Goal: Information Seeking & Learning: Check status

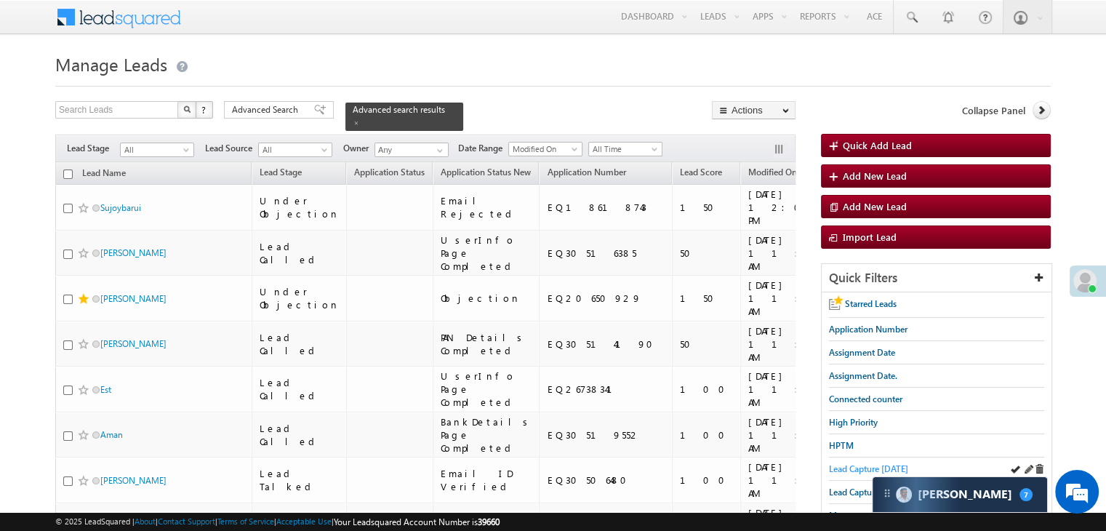
click at [858, 468] on span "Lead Capture [DATE]" at bounding box center [868, 468] width 79 height 11
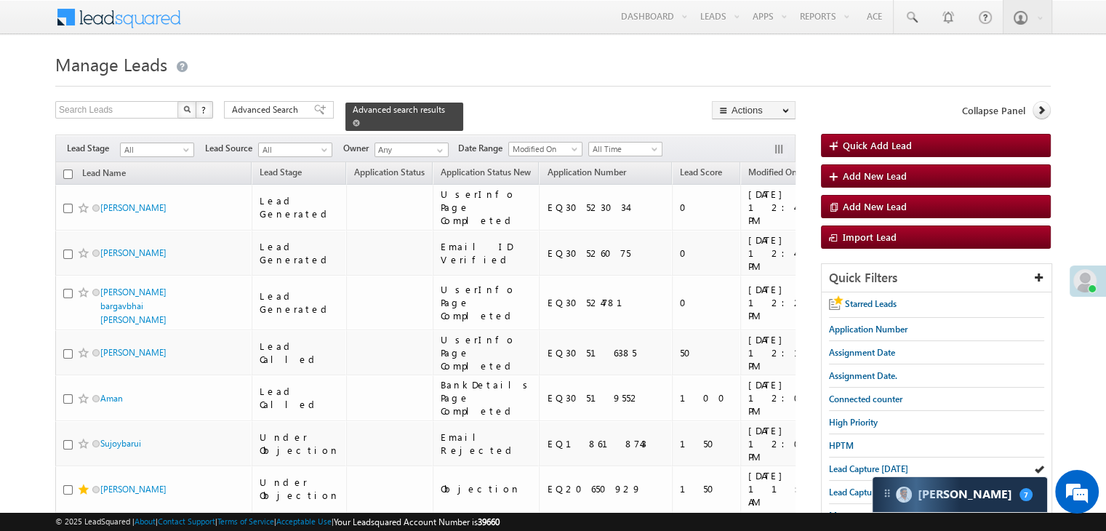
click at [360, 119] on span at bounding box center [356, 122] width 7 height 7
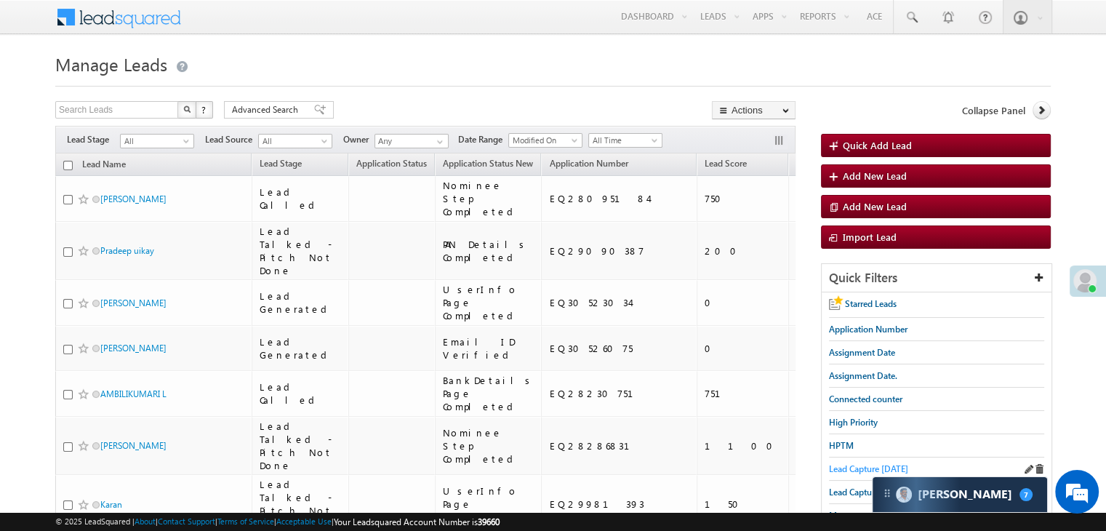
click at [847, 467] on span "Lead Capture [DATE]" at bounding box center [868, 468] width 79 height 11
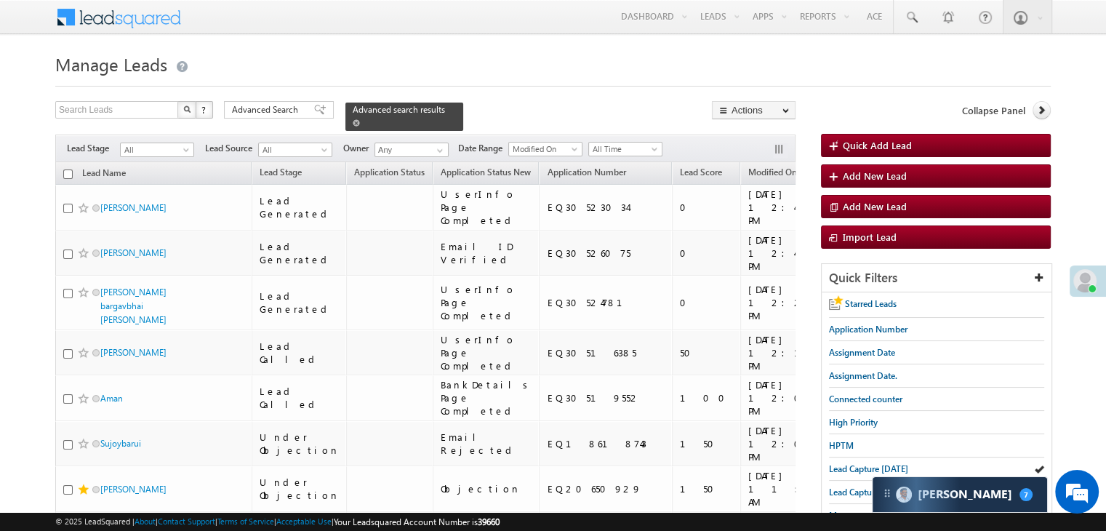
click at [360, 119] on span at bounding box center [356, 122] width 7 height 7
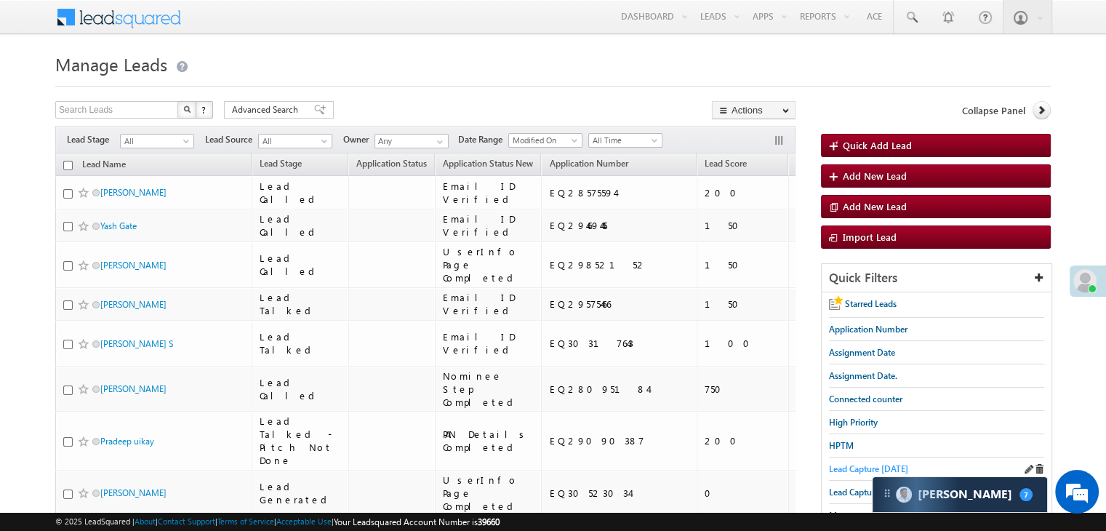
click at [855, 463] on span "Lead Capture [DATE]" at bounding box center [868, 468] width 79 height 11
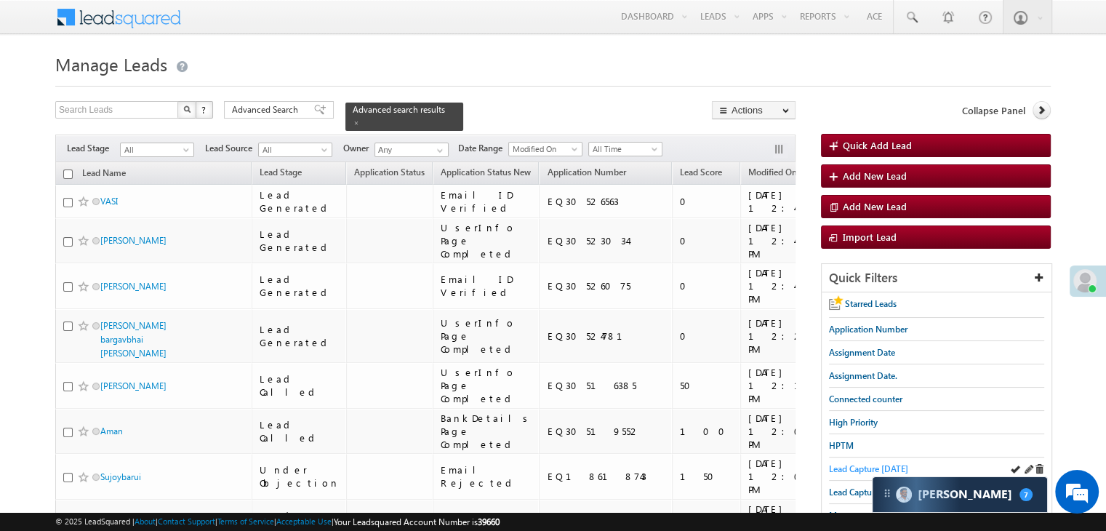
click at [874, 470] on span "Lead Capture [DATE]" at bounding box center [868, 468] width 79 height 11
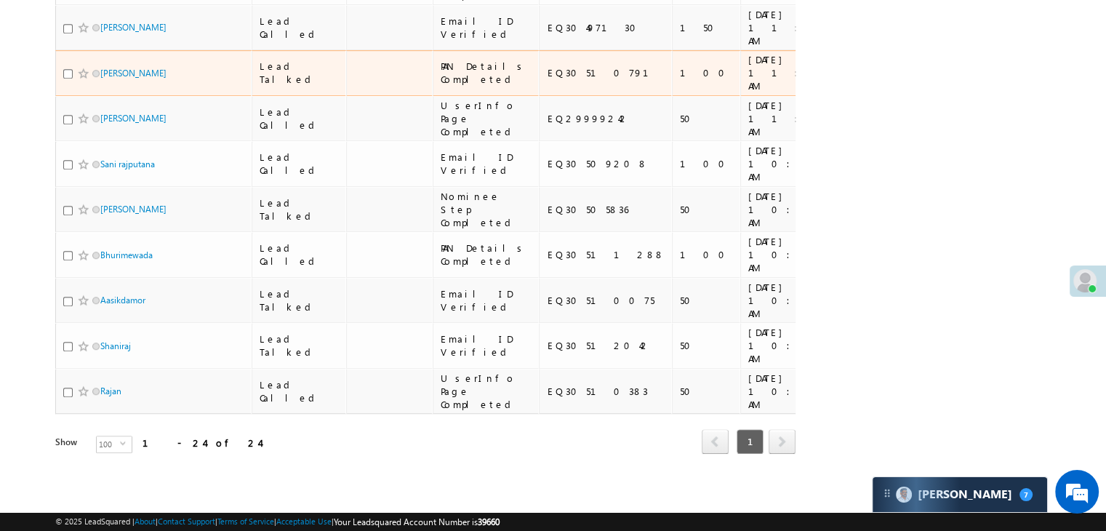
scroll to position [1236, 0]
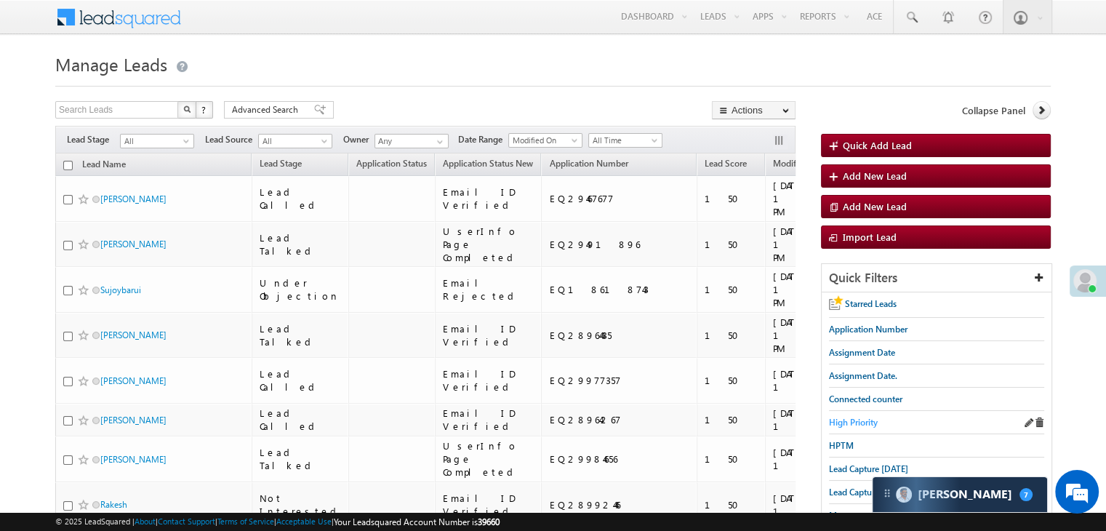
click at [850, 418] on span "High Priority" at bounding box center [853, 422] width 49 height 11
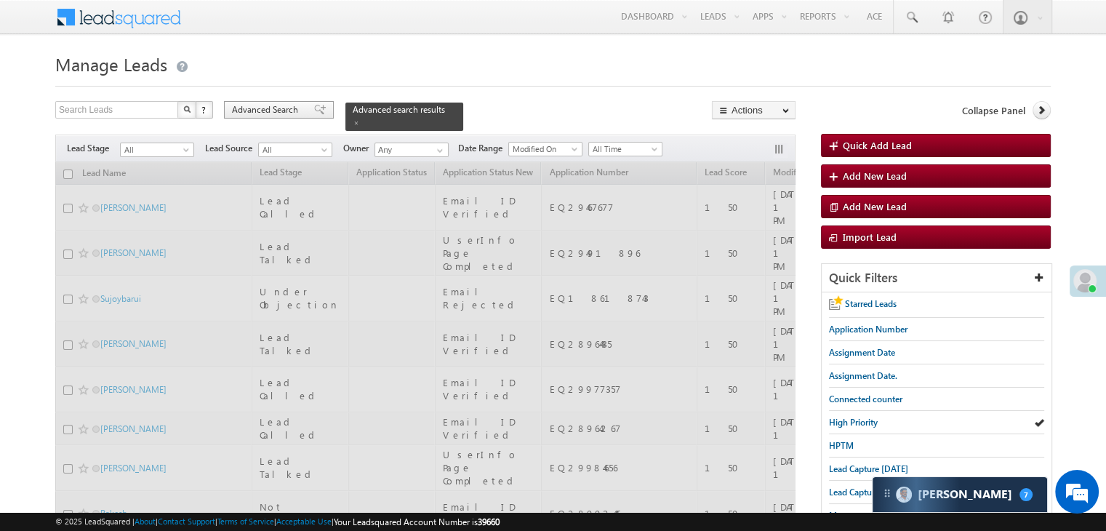
click at [278, 105] on span "Advanced Search" at bounding box center [267, 109] width 71 height 13
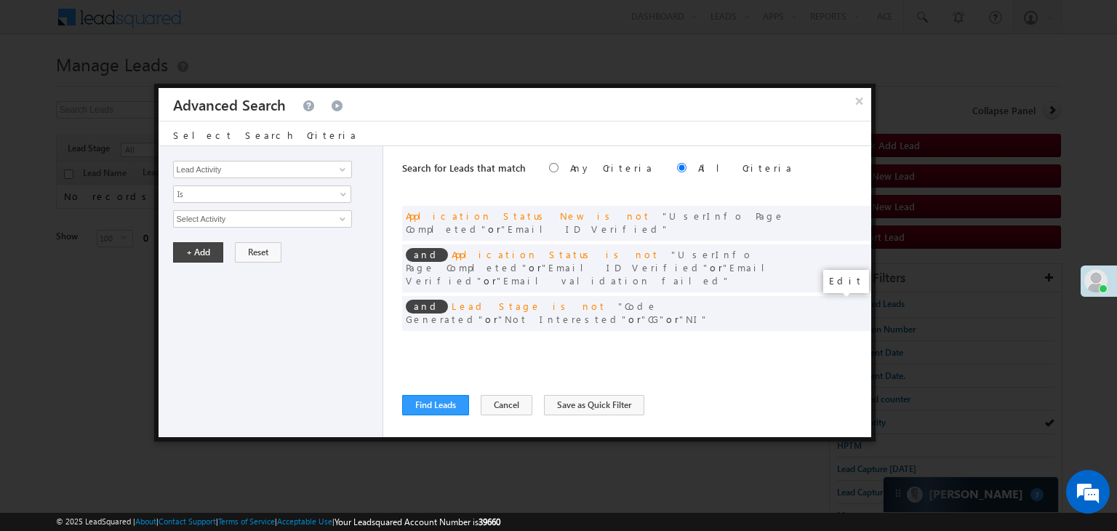
click at [837, 338] on span at bounding box center [838, 343] width 10 height 10
click at [233, 245] on input "[DATE]" at bounding box center [215, 244] width 85 height 19
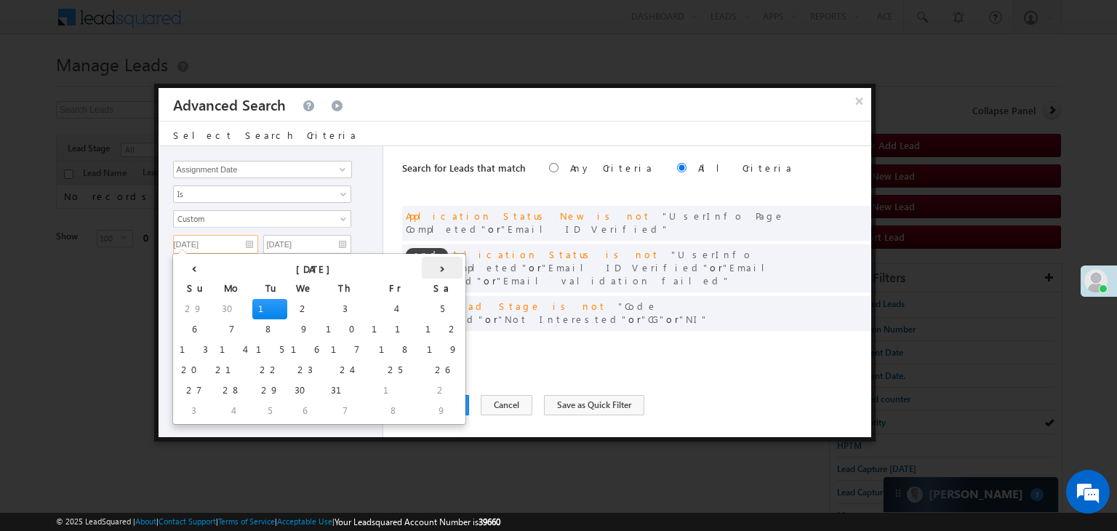
click at [422, 265] on th "›" at bounding box center [442, 268] width 41 height 22
click at [428, 265] on th "›" at bounding box center [445, 268] width 35 height 22
click at [432, 265] on th "›" at bounding box center [459, 268] width 54 height 22
click at [217, 324] on td "6" at bounding box center [235, 329] width 36 height 20
type input "[DATE]"
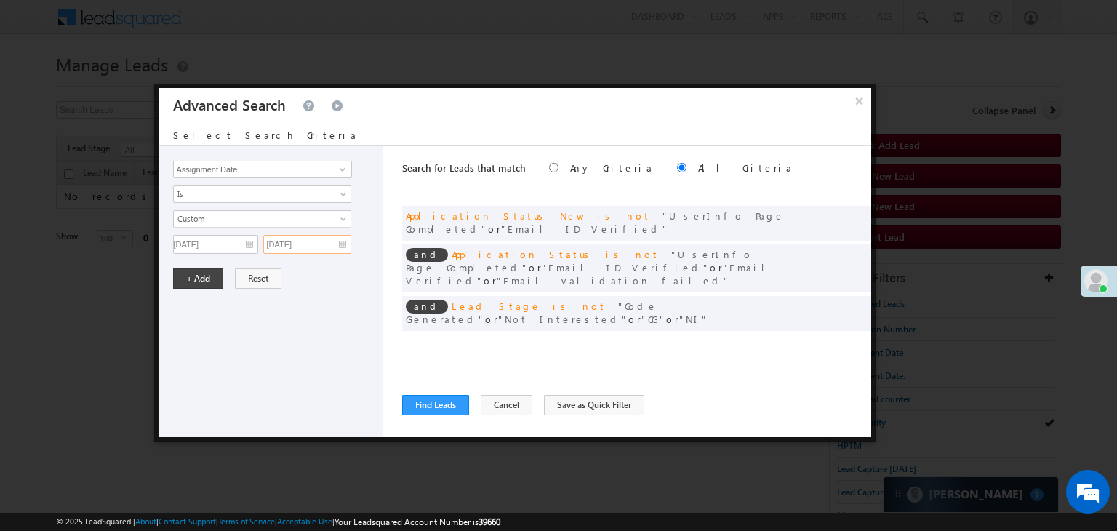
click at [340, 242] on input "[DATE]" at bounding box center [307, 244] width 88 height 19
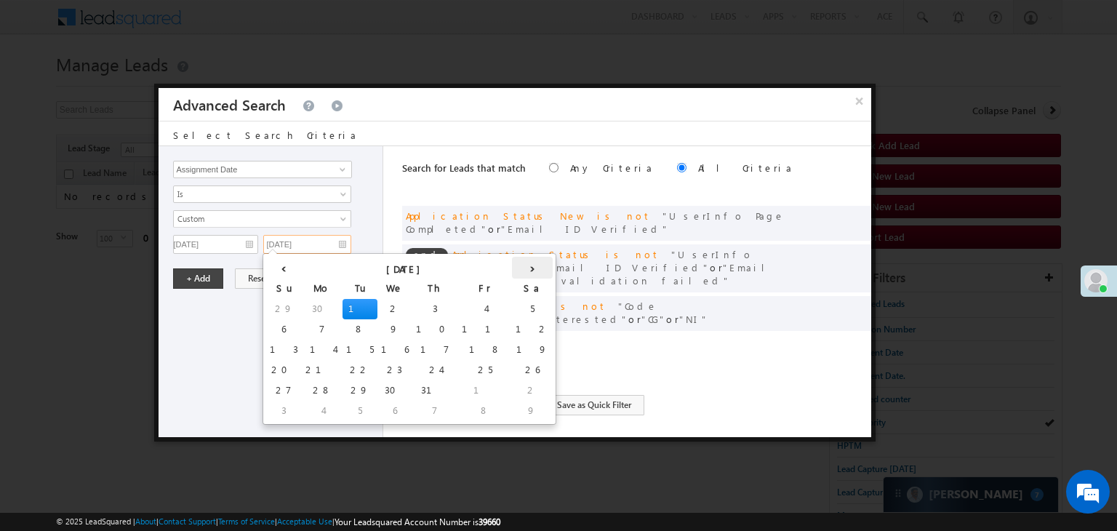
click at [512, 265] on th "›" at bounding box center [532, 268] width 41 height 22
click at [518, 265] on th "›" at bounding box center [535, 268] width 35 height 22
click at [418, 328] on td "9" at bounding box center [435, 329] width 35 height 20
type input "[DATE]"
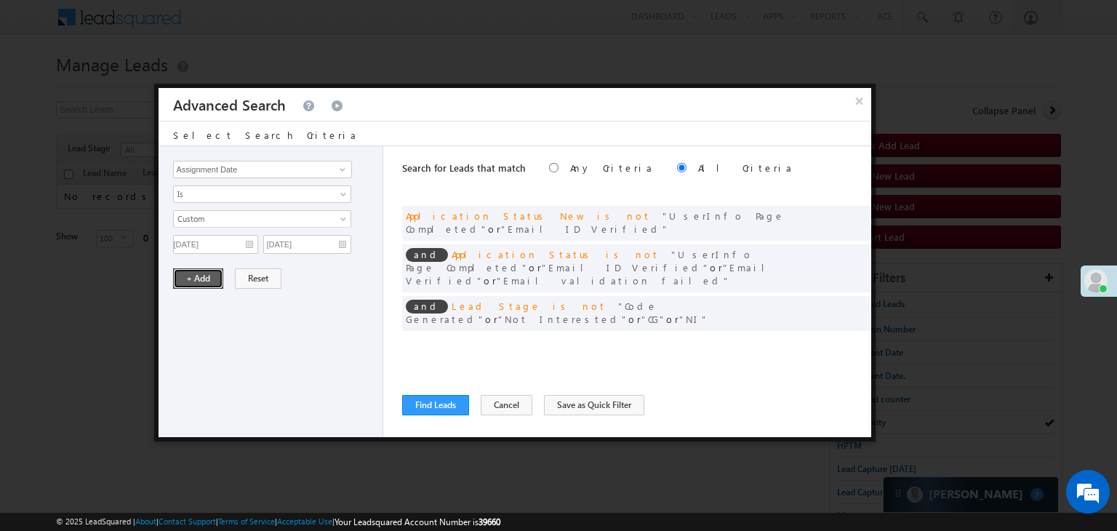
click at [210, 278] on button "+ Add" at bounding box center [198, 278] width 50 height 20
click at [428, 410] on button "Find Leads" at bounding box center [435, 405] width 67 height 20
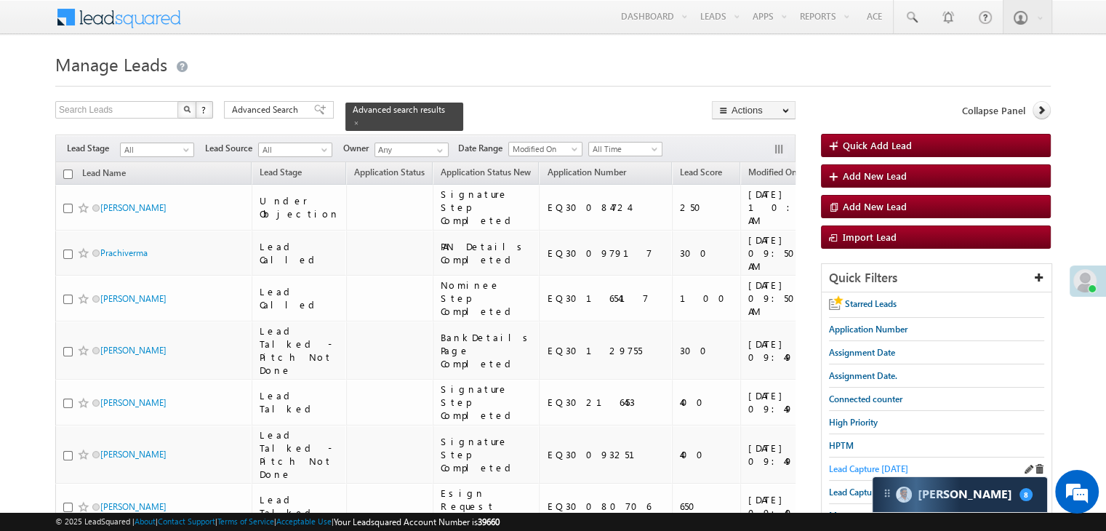
click at [842, 463] on span "Lead Capture [DATE]" at bounding box center [868, 468] width 79 height 11
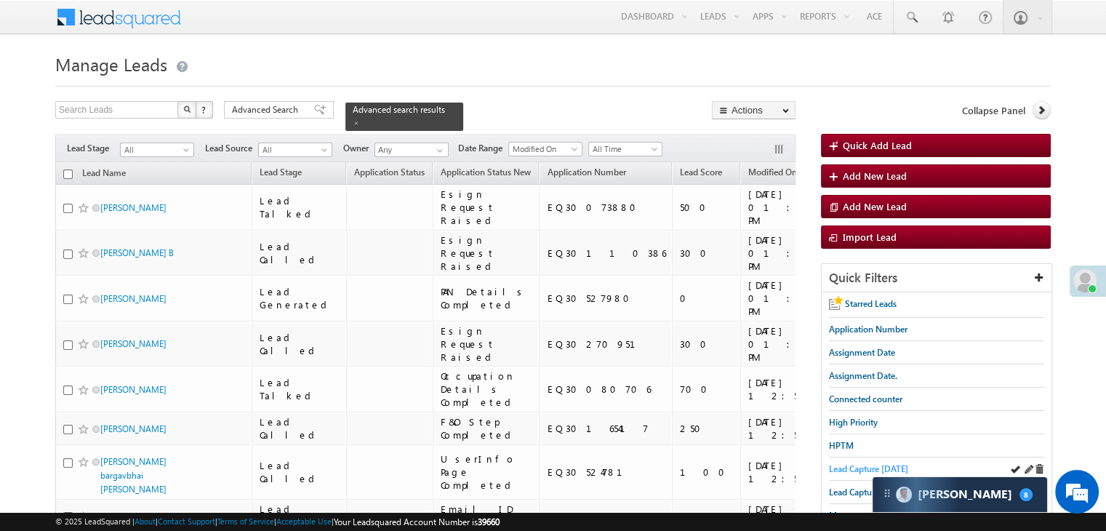
click at [849, 467] on span "Lead Capture [DATE]" at bounding box center [868, 468] width 79 height 11
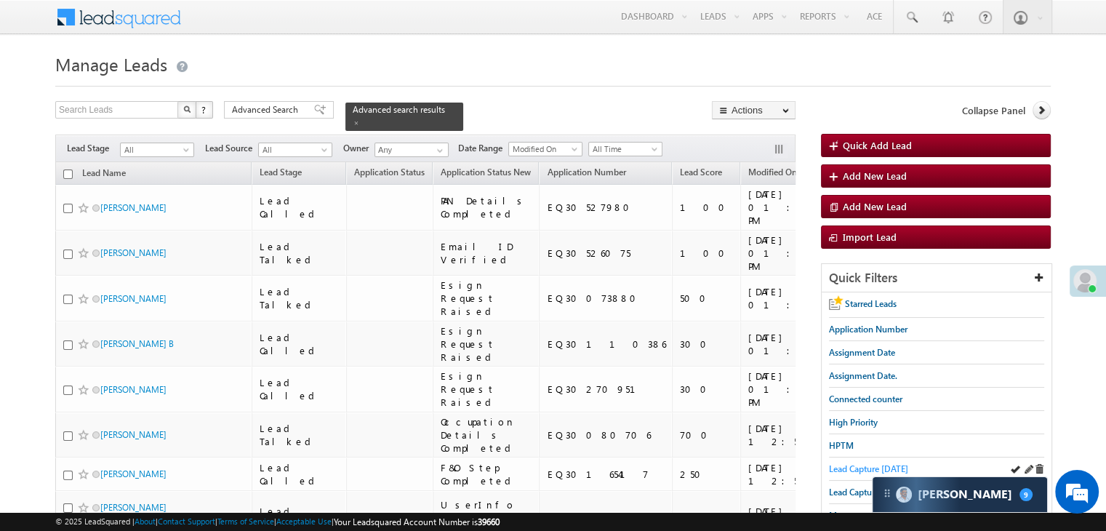
click at [846, 463] on span "Lead Capture [DATE]" at bounding box center [868, 468] width 79 height 11
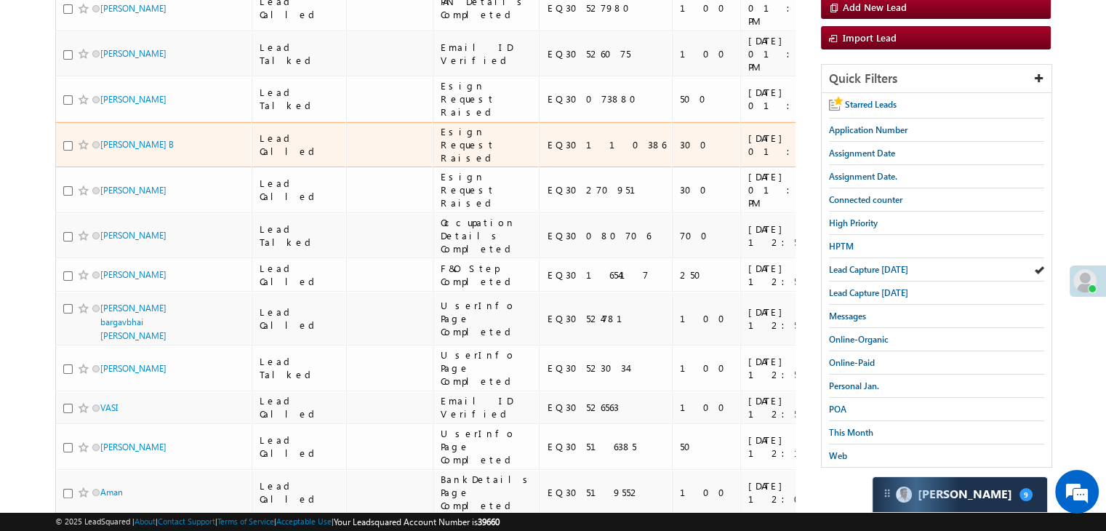
scroll to position [218, 0]
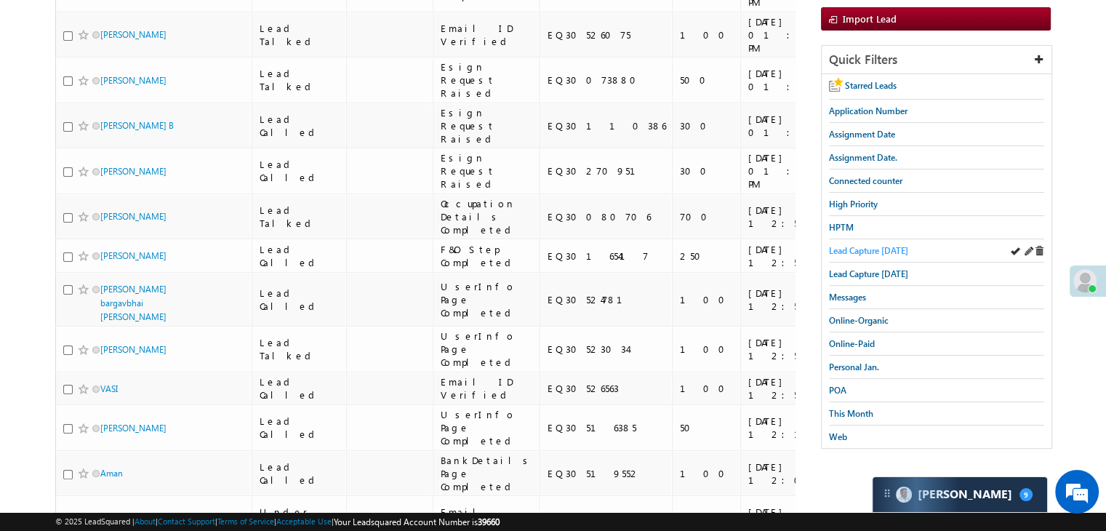
click at [844, 244] on link "Lead Capture [DATE]" at bounding box center [868, 251] width 79 height 14
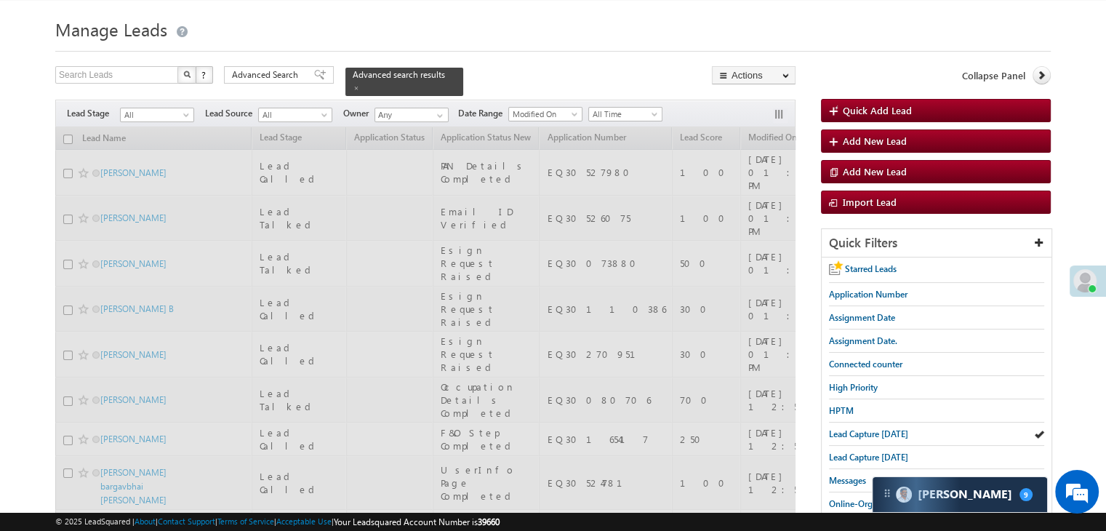
scroll to position [0, 0]
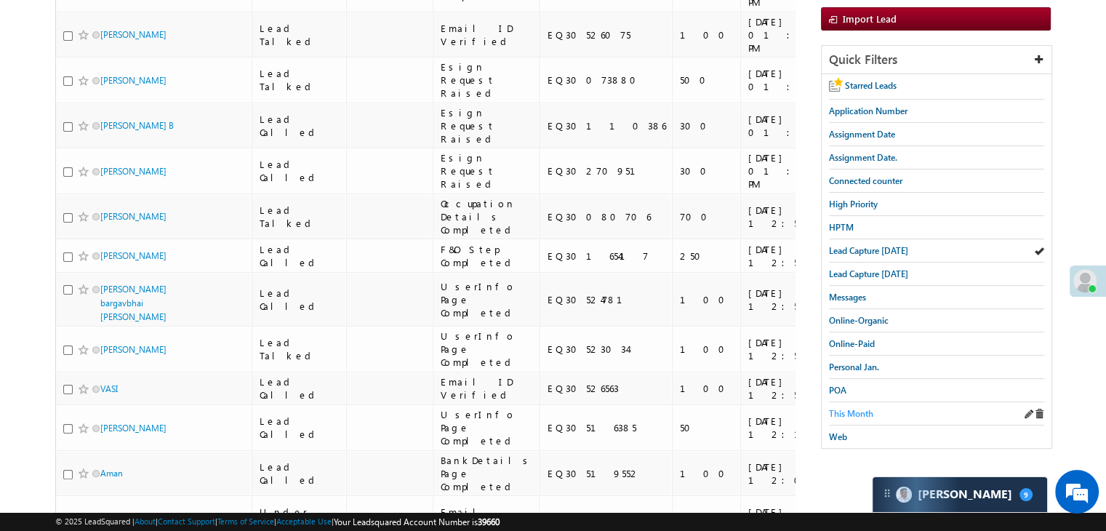
click at [851, 414] on span "This Month" at bounding box center [851, 413] width 44 height 11
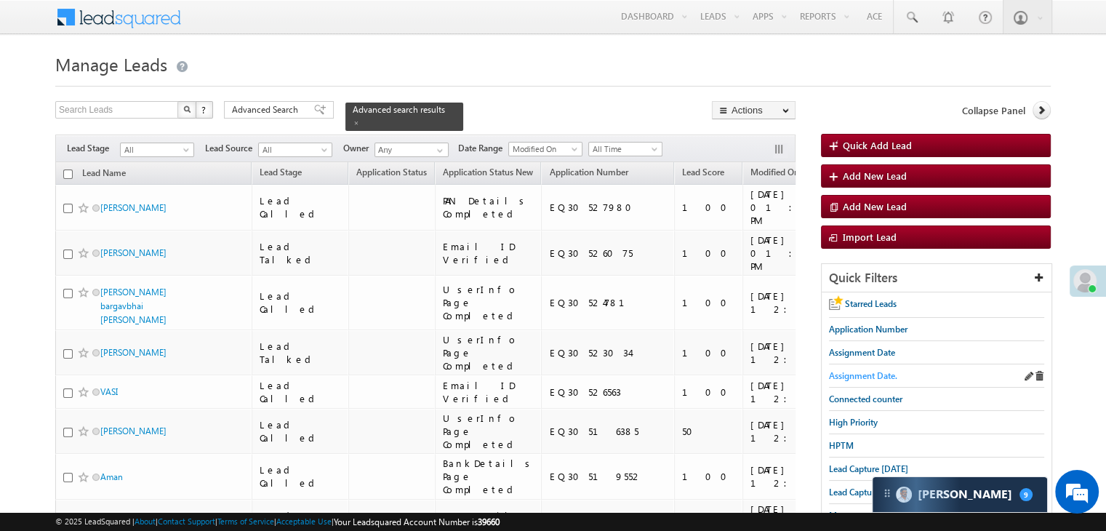
click at [862, 376] on span "Assignment Date." at bounding box center [863, 375] width 68 height 11
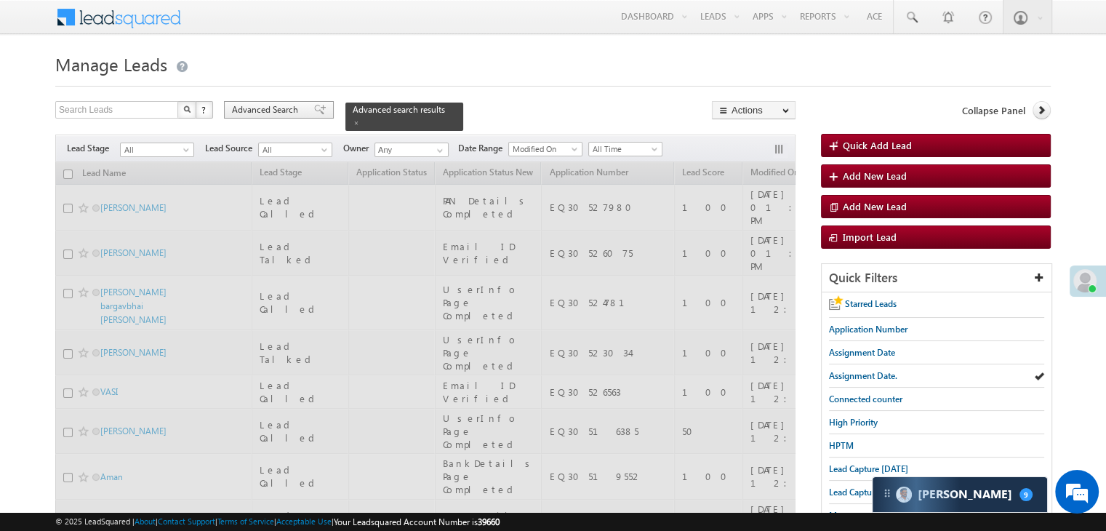
click at [273, 106] on span "Advanced Search" at bounding box center [267, 109] width 71 height 13
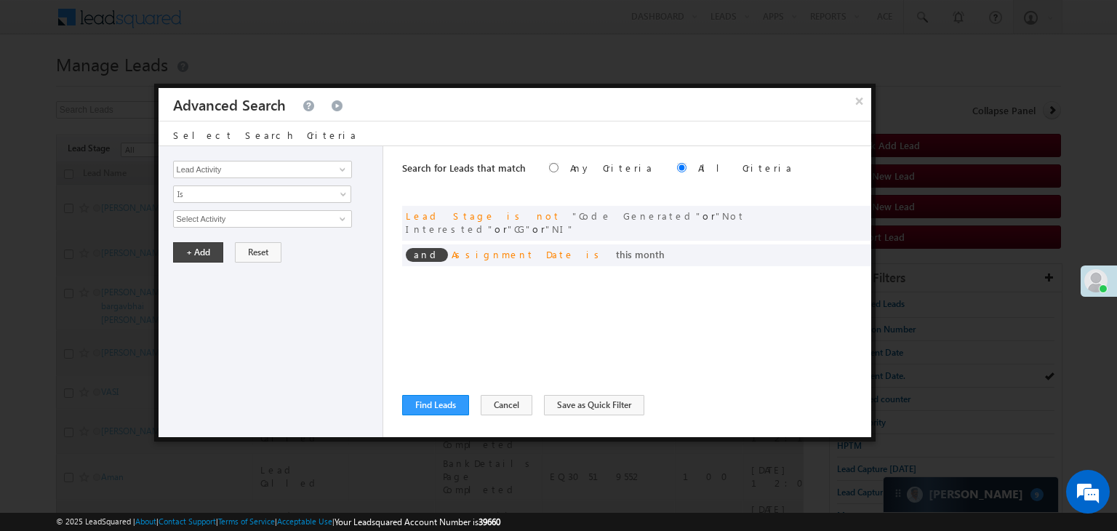
click at [0, 0] on span at bounding box center [0, 0] width 0 height 0
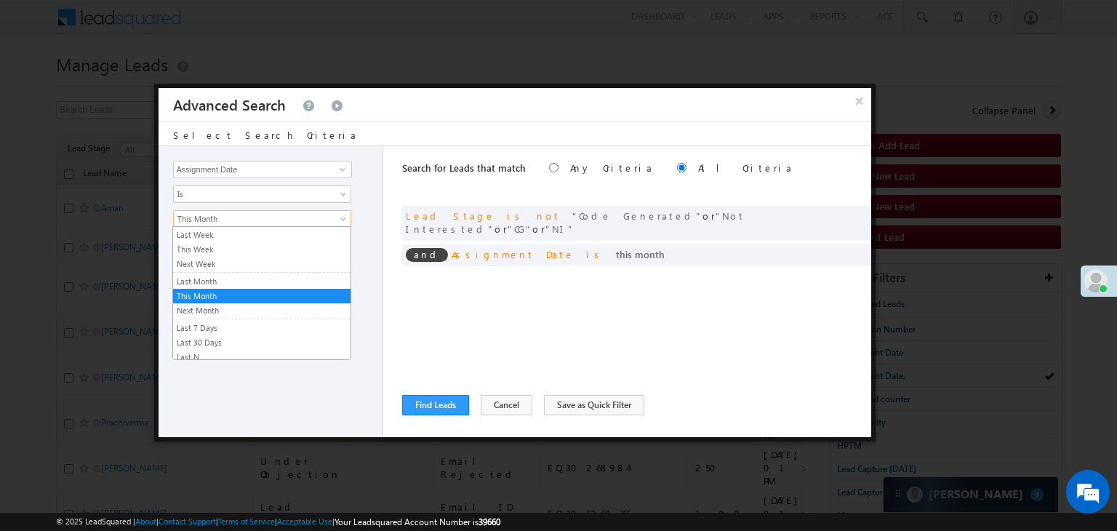
click at [241, 225] on link "This Month" at bounding box center [262, 218] width 178 height 17
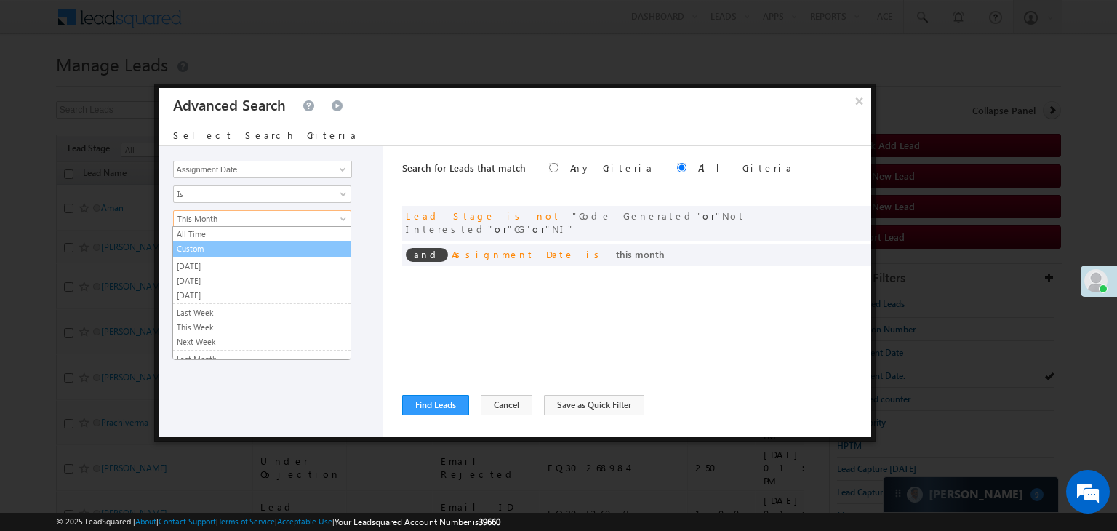
click at [217, 248] on link "Custom" at bounding box center [261, 248] width 177 height 13
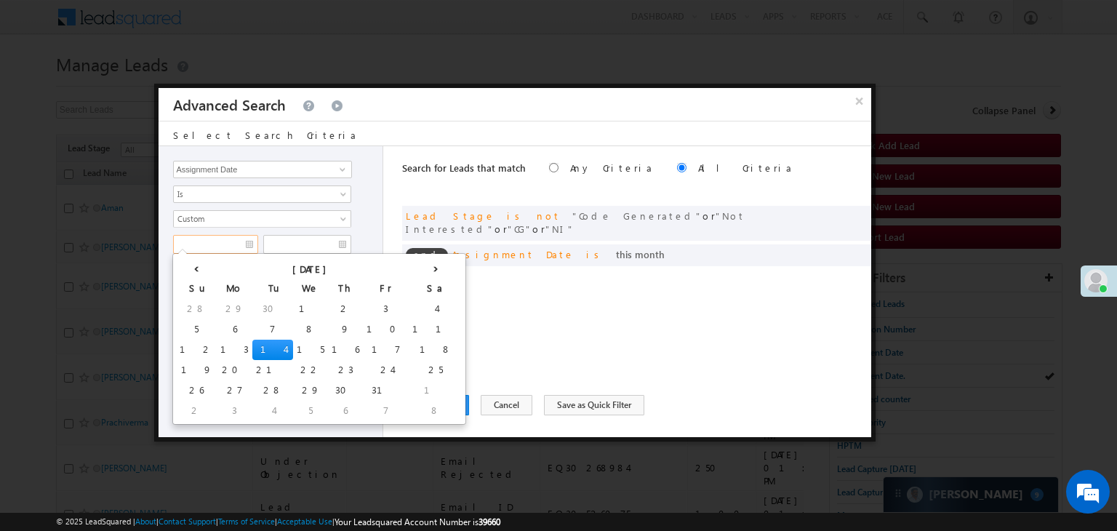
click at [221, 240] on input "text" at bounding box center [215, 244] width 85 height 19
click at [363, 324] on td "10" at bounding box center [386, 329] width 46 height 20
type input "[DATE]"
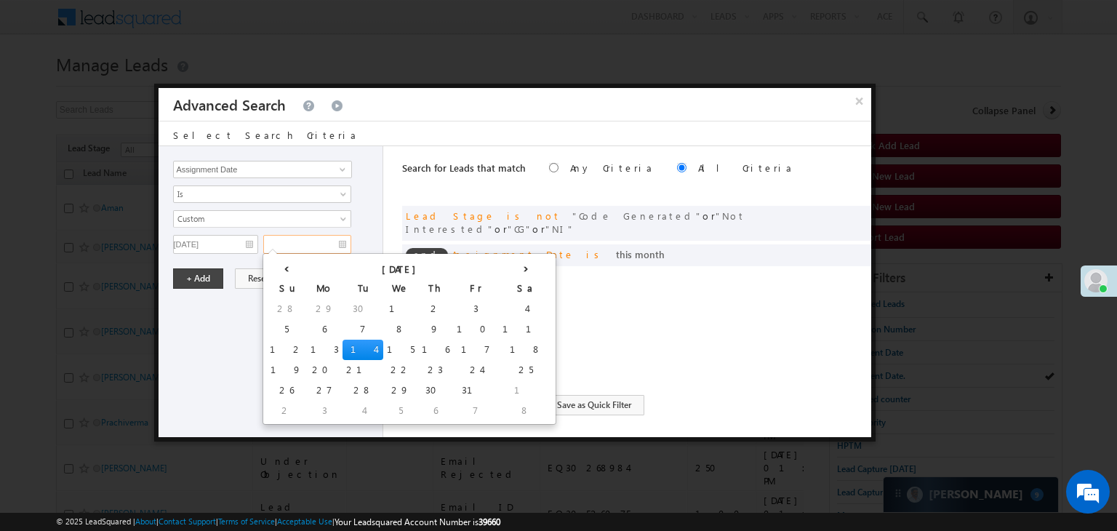
click at [325, 246] on input "text" at bounding box center [307, 244] width 88 height 19
click at [281, 343] on td "12" at bounding box center [286, 350] width 41 height 20
type input "[DATE]"
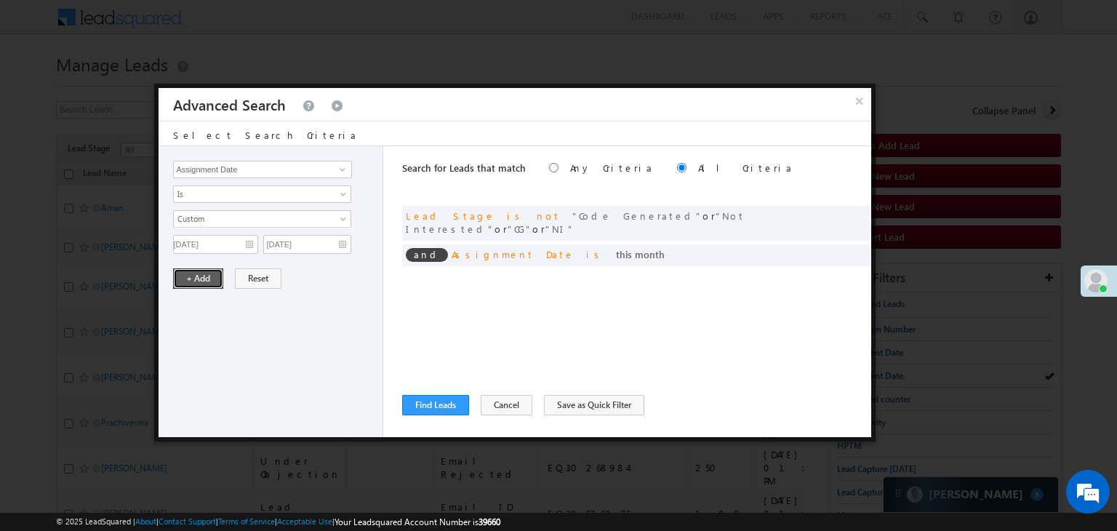
click at [207, 271] on button "+ Add" at bounding box center [198, 278] width 50 height 20
click at [425, 417] on div "Search for Leads that match Any Criteria All Criteria Note that the current tri…" at bounding box center [636, 291] width 469 height 291
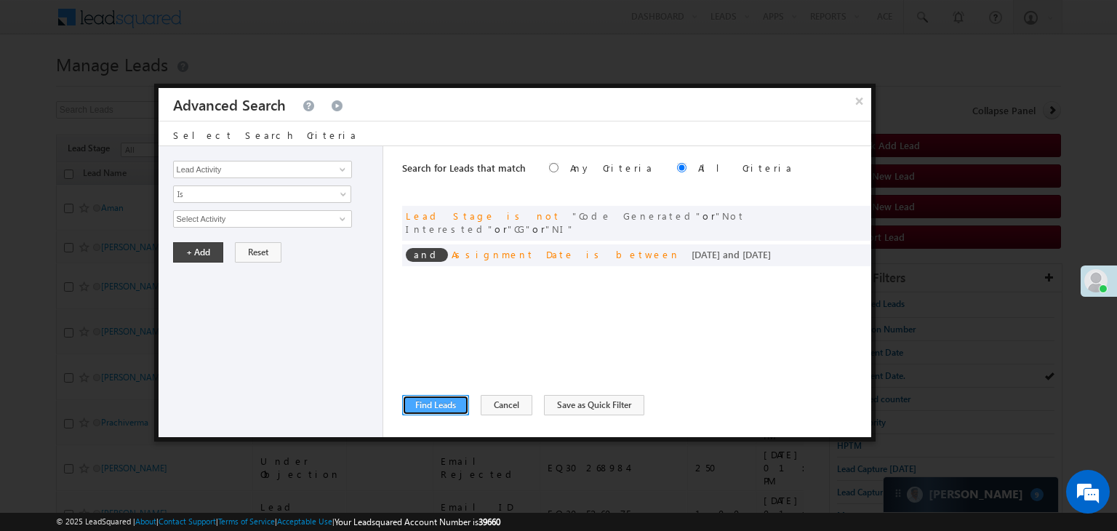
click at [428, 401] on button "Find Leads" at bounding box center [435, 405] width 67 height 20
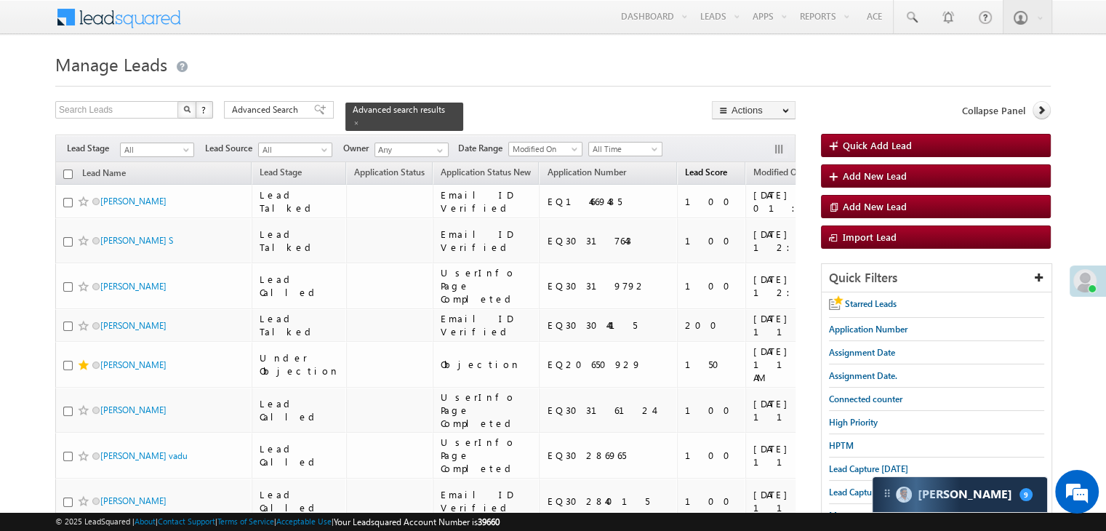
click at [685, 167] on span "Lead Score" at bounding box center [706, 172] width 42 height 11
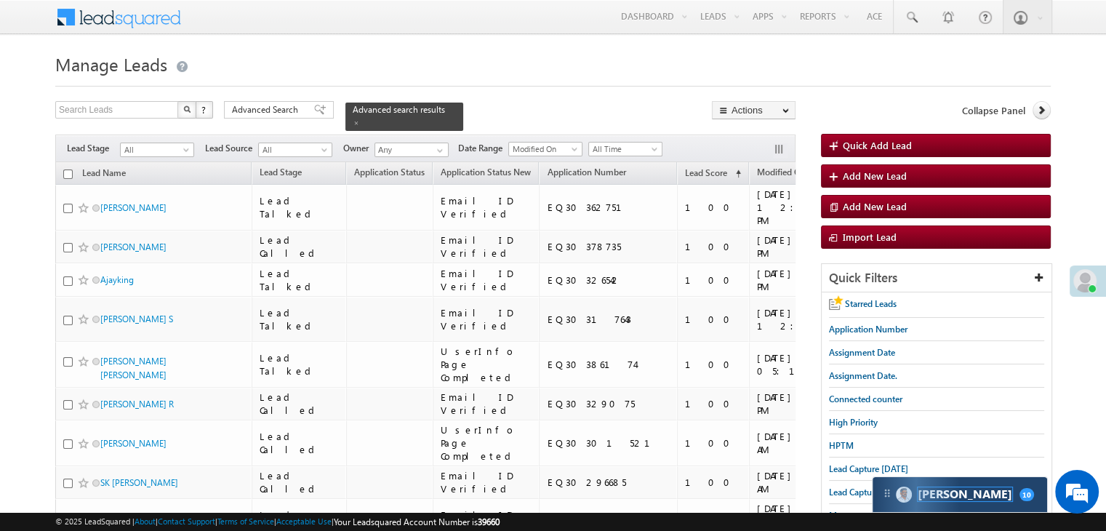
click at [947, 494] on span "[PERSON_NAME]" at bounding box center [965, 494] width 95 height 14
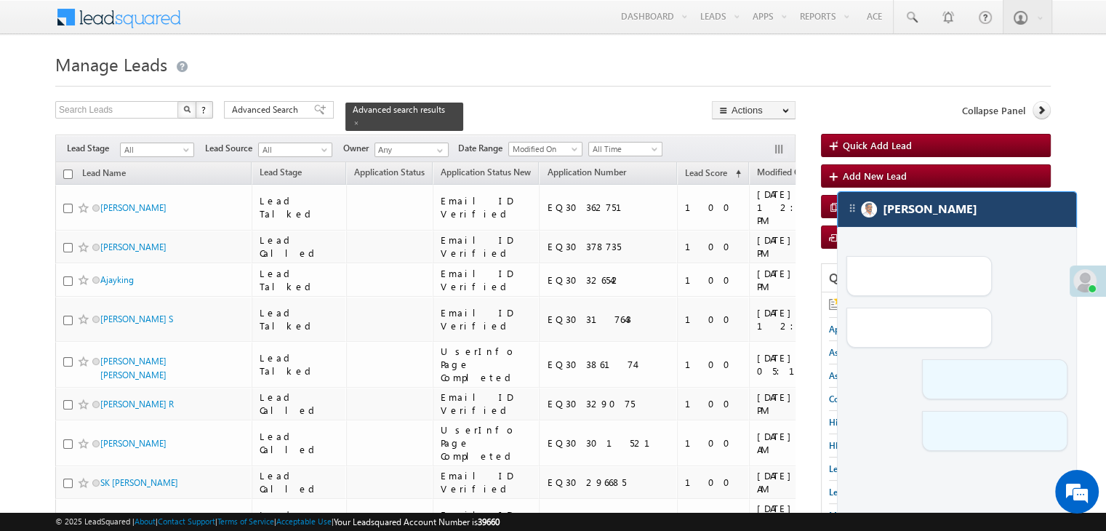
click at [870, 214] on img at bounding box center [869, 209] width 16 height 16
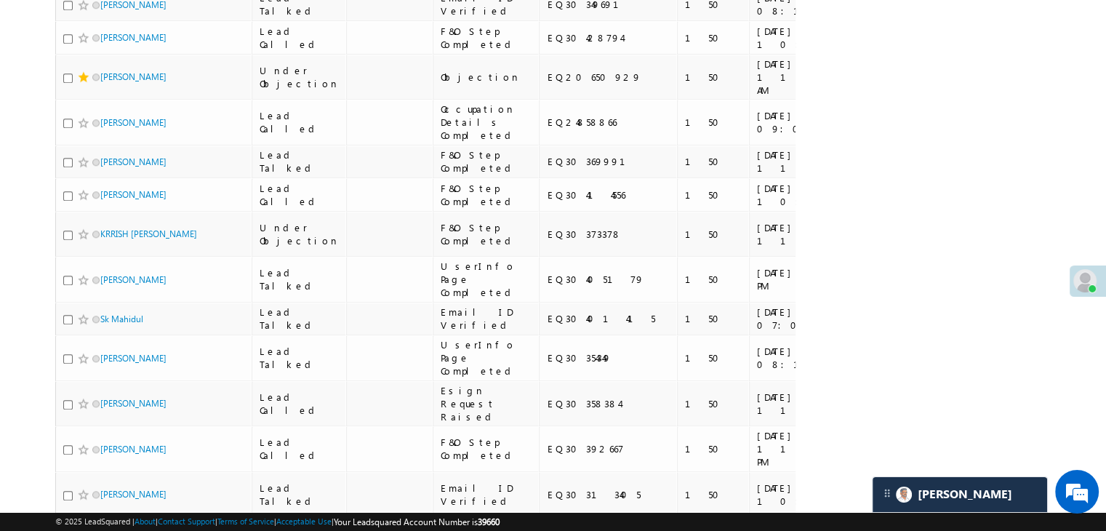
scroll to position [1454, 0]
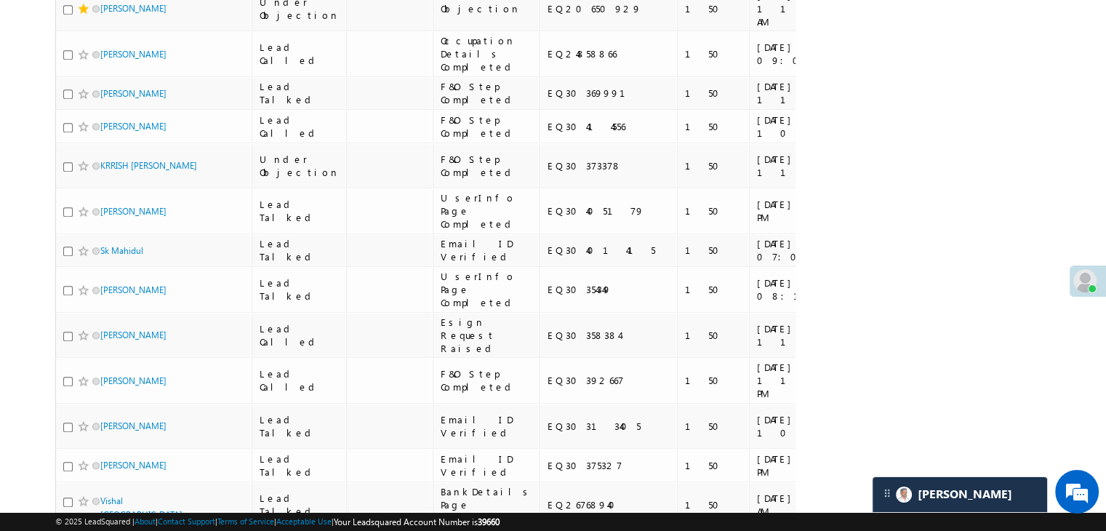
drag, startPoint x: 111, startPoint y: 114, endPoint x: 111, endPoint y: 129, distance: 14.5
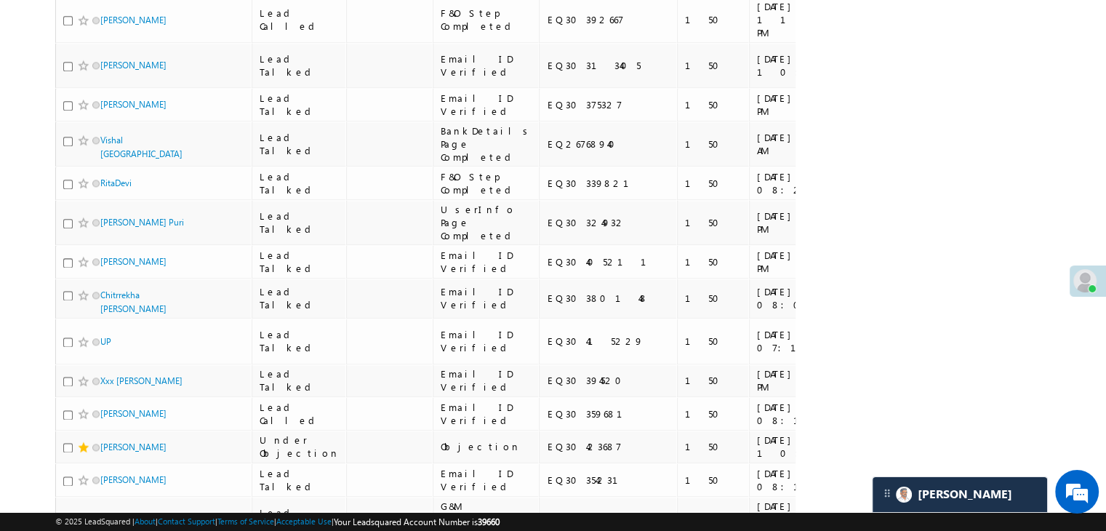
scroll to position [1818, 0]
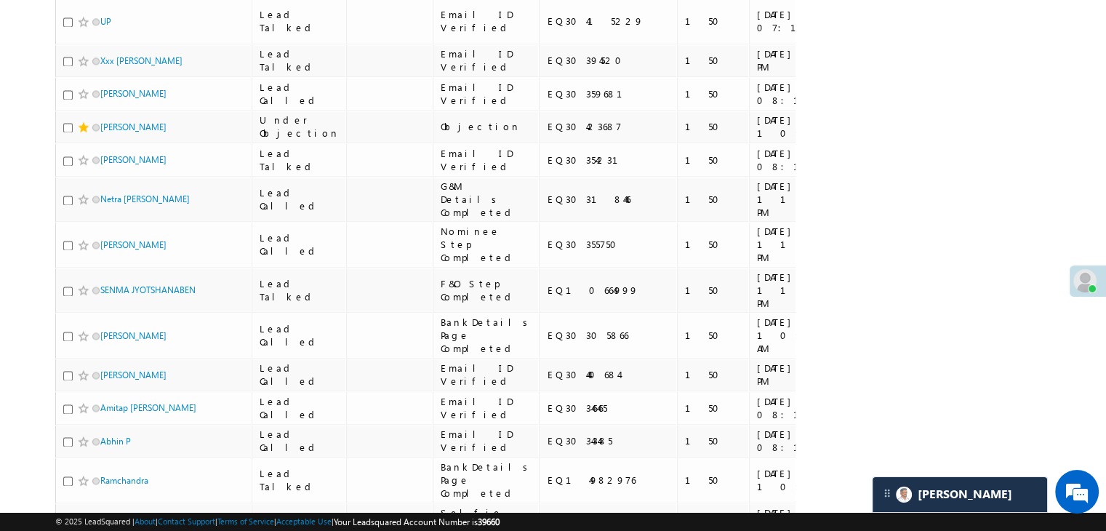
scroll to position [2109, 0]
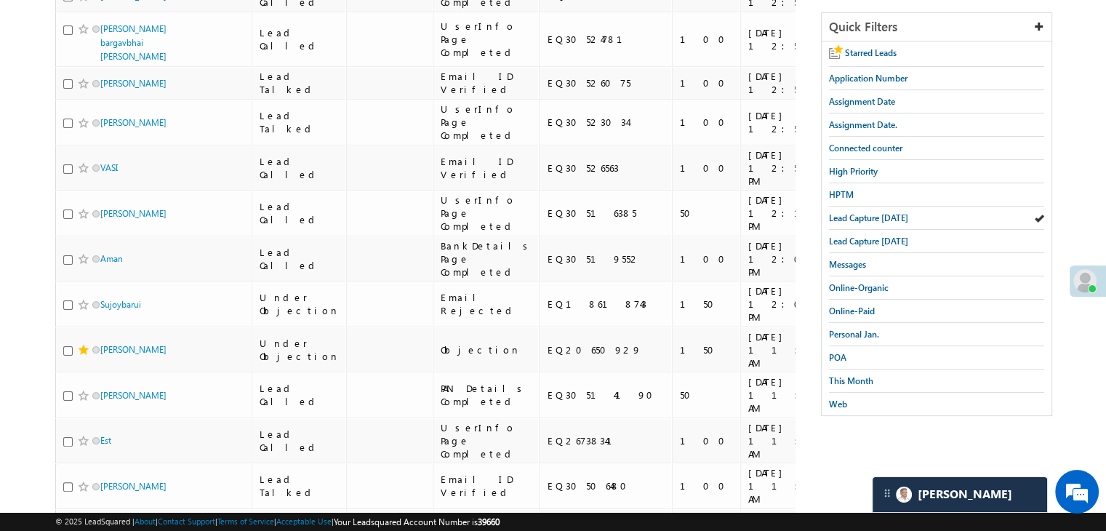
scroll to position [218, 0]
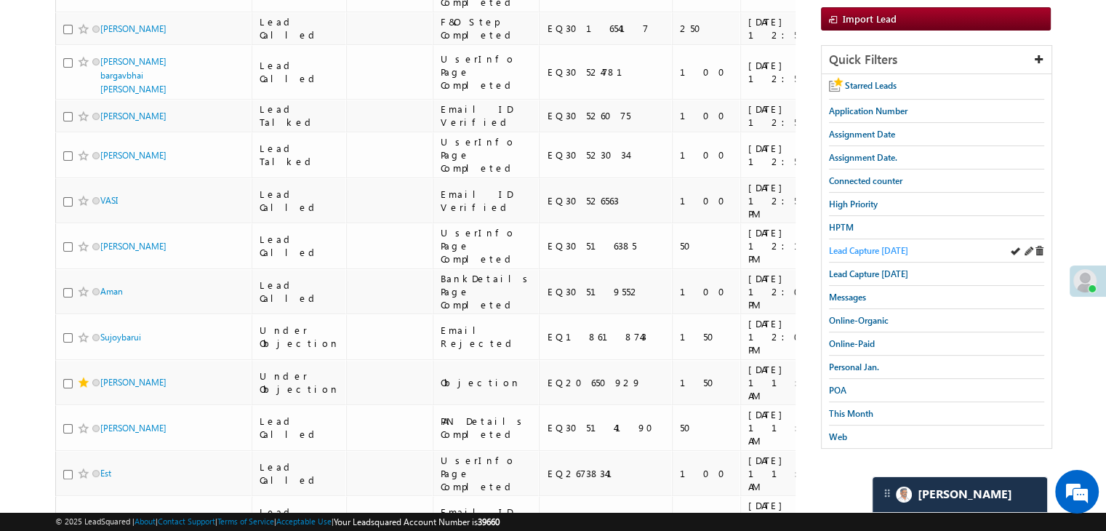
click at [883, 248] on span "Lead Capture [DATE]" at bounding box center [868, 250] width 79 height 11
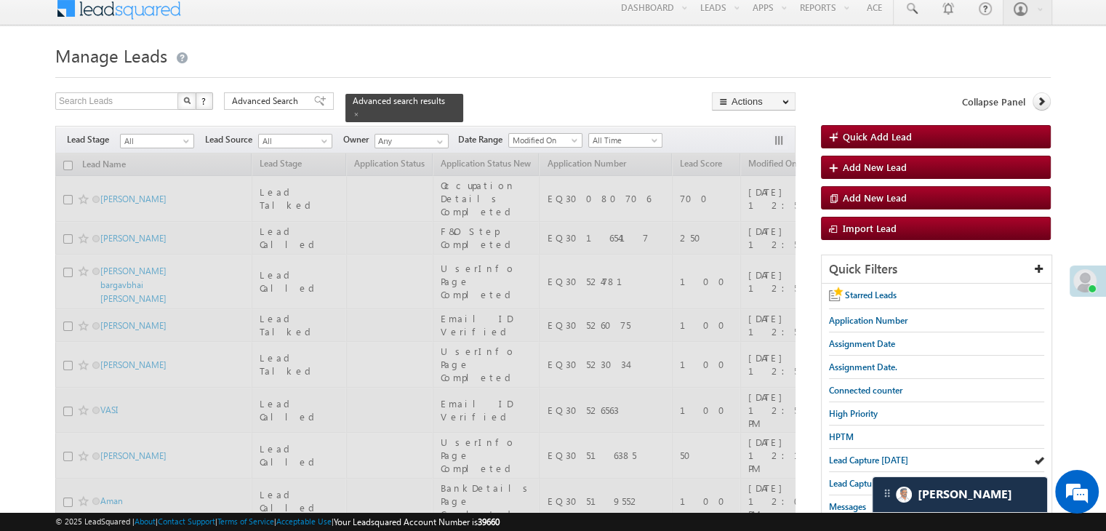
scroll to position [0, 0]
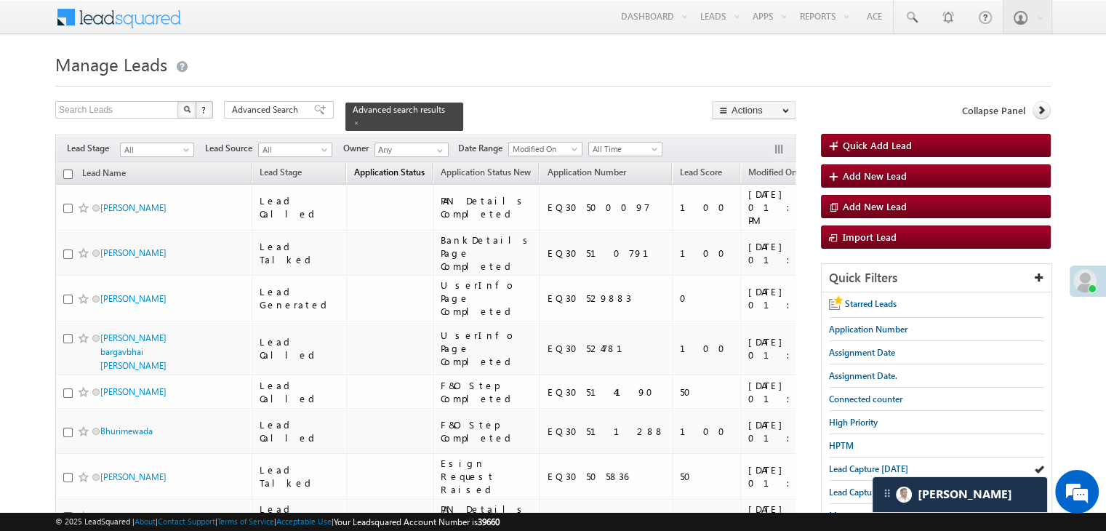
click at [367, 167] on span "Application Status" at bounding box center [389, 172] width 71 height 11
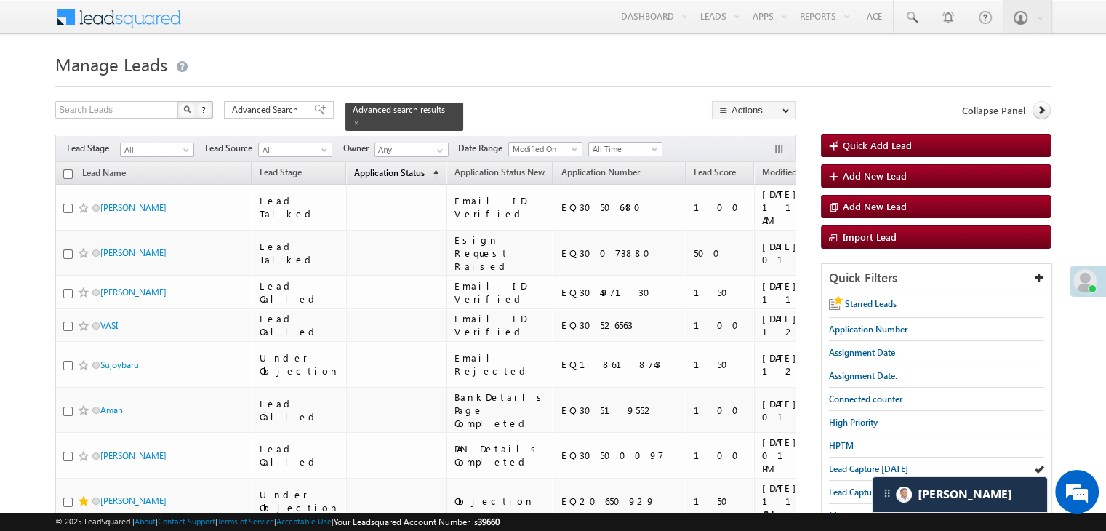
click at [367, 167] on span "Application Status" at bounding box center [389, 172] width 71 height 11
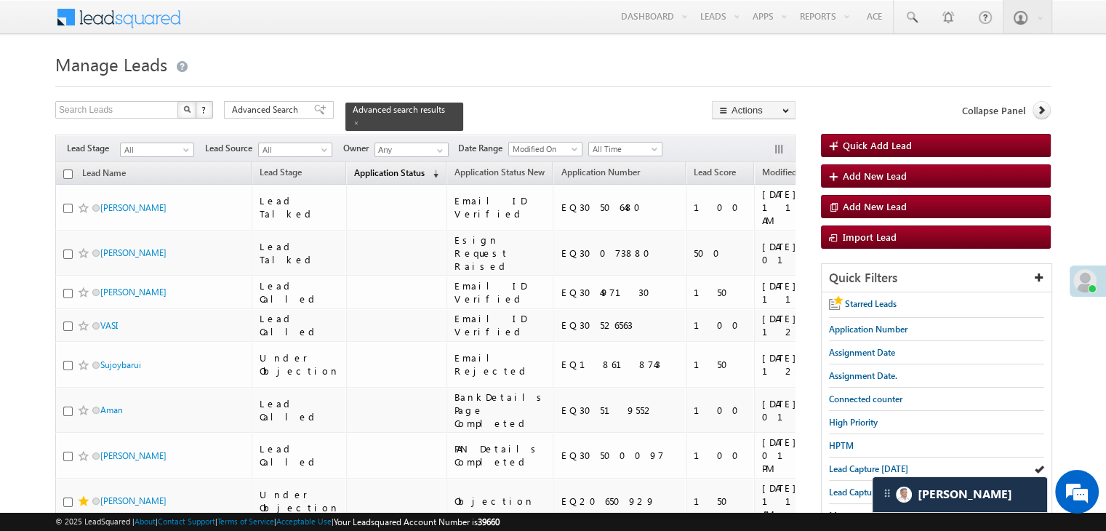
click at [367, 167] on span "Application Status" at bounding box center [389, 172] width 71 height 11
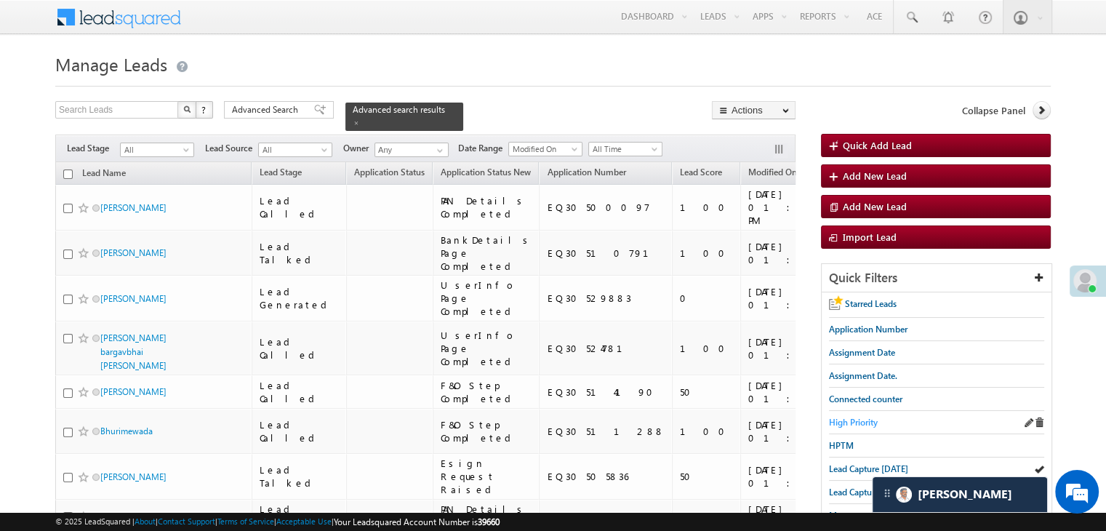
click at [861, 422] on span "High Priority" at bounding box center [853, 422] width 49 height 11
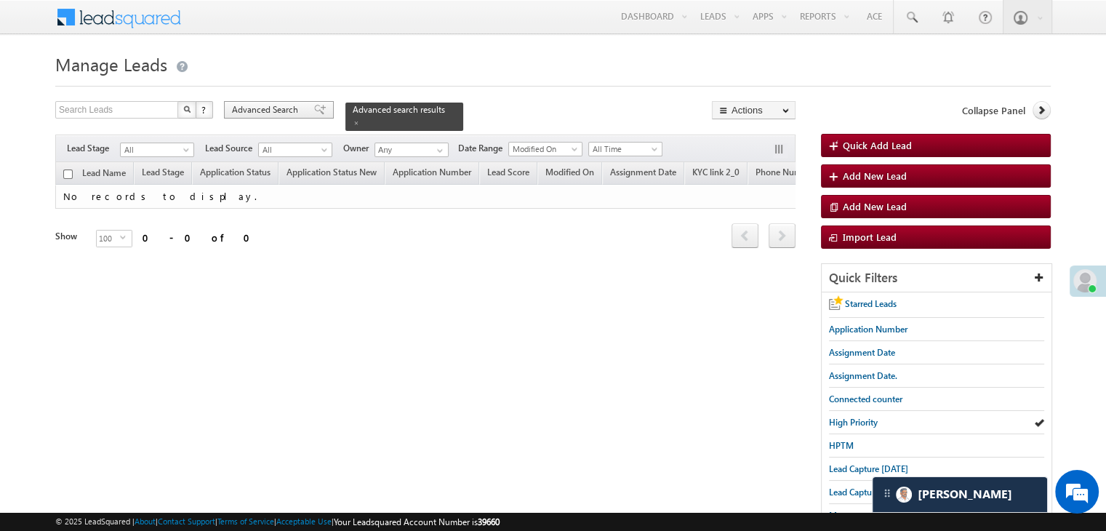
click at [314, 103] on div "Advanced Search" at bounding box center [279, 109] width 110 height 17
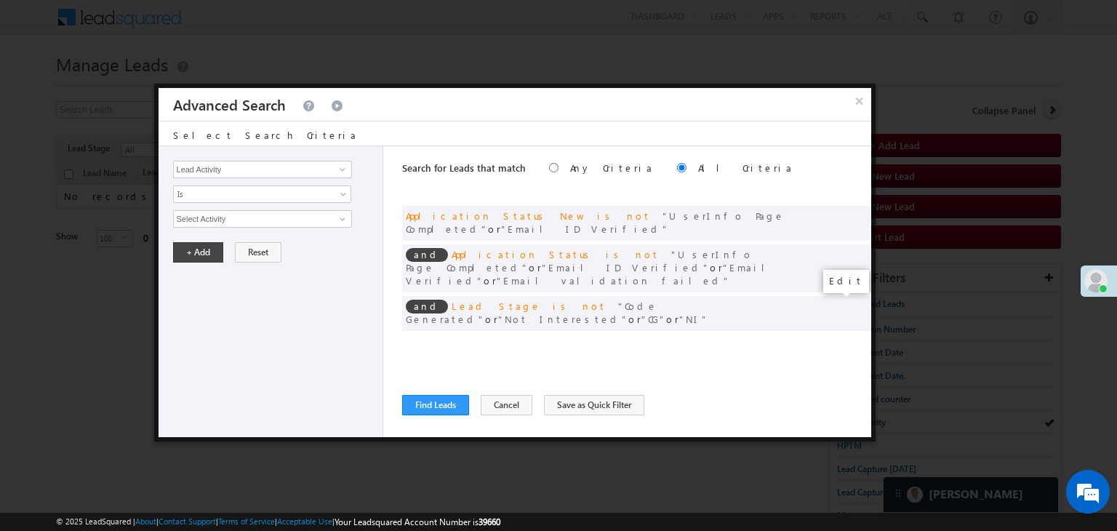
click at [840, 338] on span at bounding box center [838, 343] width 10 height 10
click at [222, 223] on span "Custom" at bounding box center [253, 218] width 158 height 13
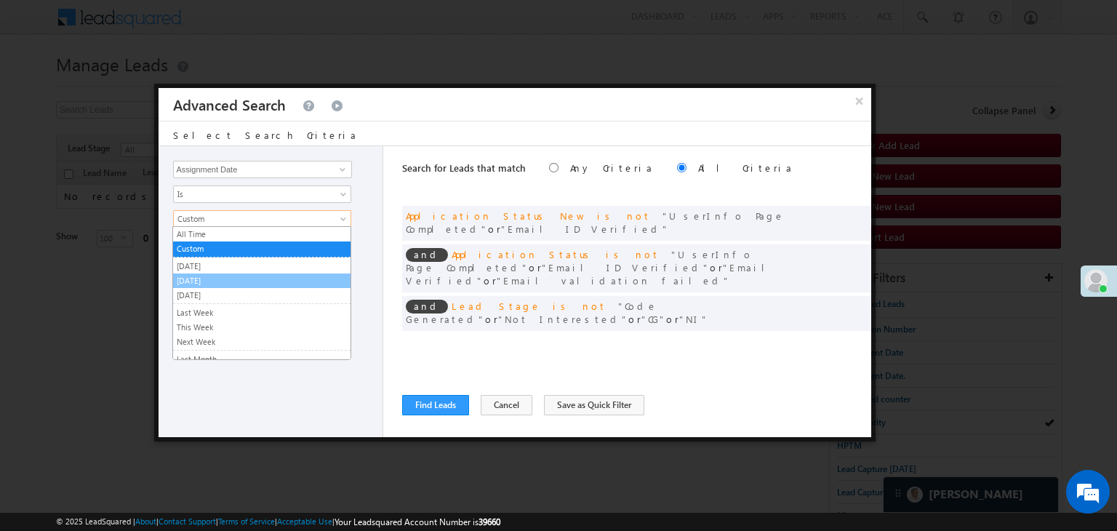
click at [212, 278] on link "[DATE]" at bounding box center [261, 280] width 177 height 13
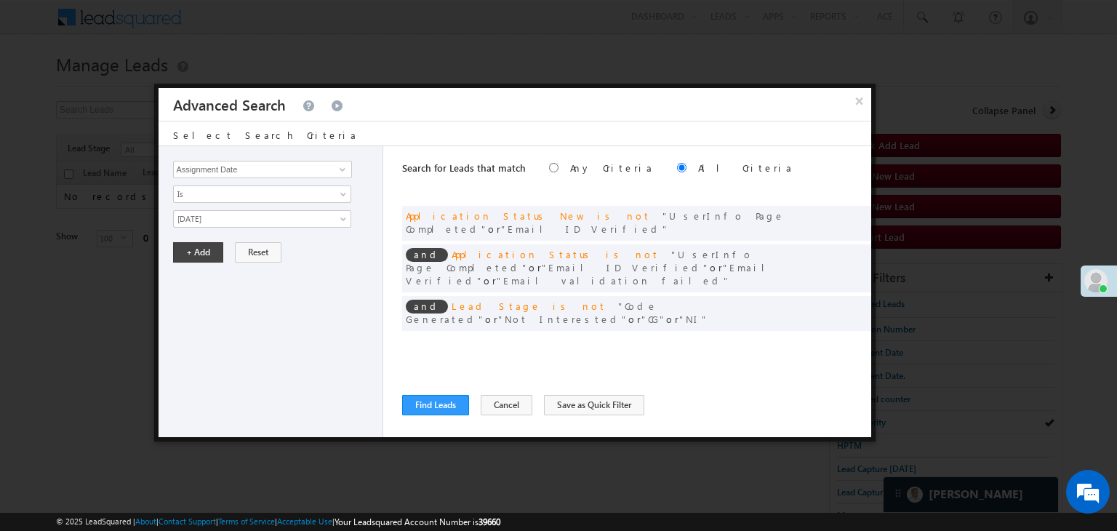
click at [207, 262] on div "Lead Activity Task Sales Group Prospect Id WA Last Message Timestamp 4th Day Di…" at bounding box center [271, 291] width 225 height 291
click at [197, 245] on button "+ Add" at bounding box center [198, 252] width 50 height 20
click at [421, 409] on button "Find Leads" at bounding box center [435, 405] width 67 height 20
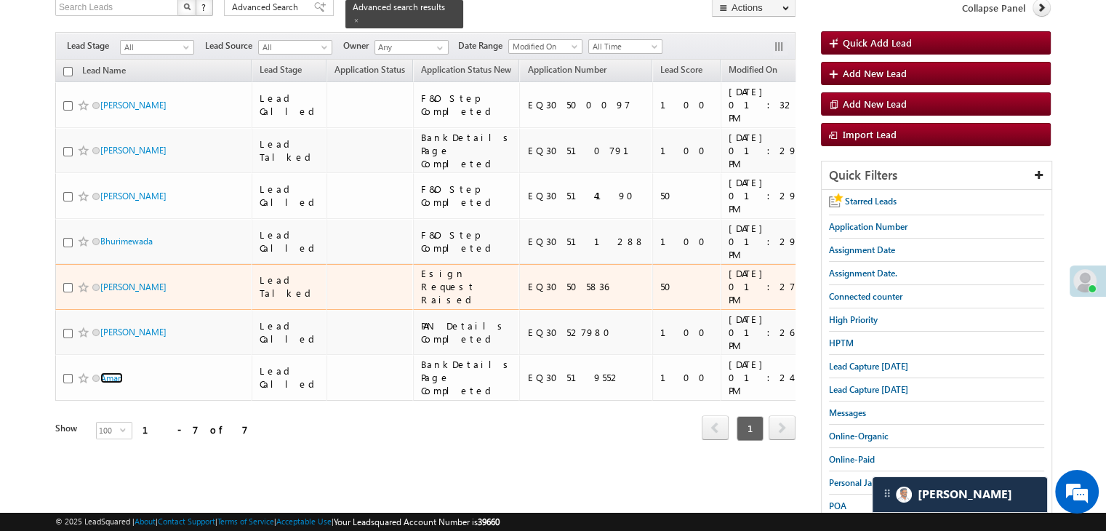
scroll to position [73, 0]
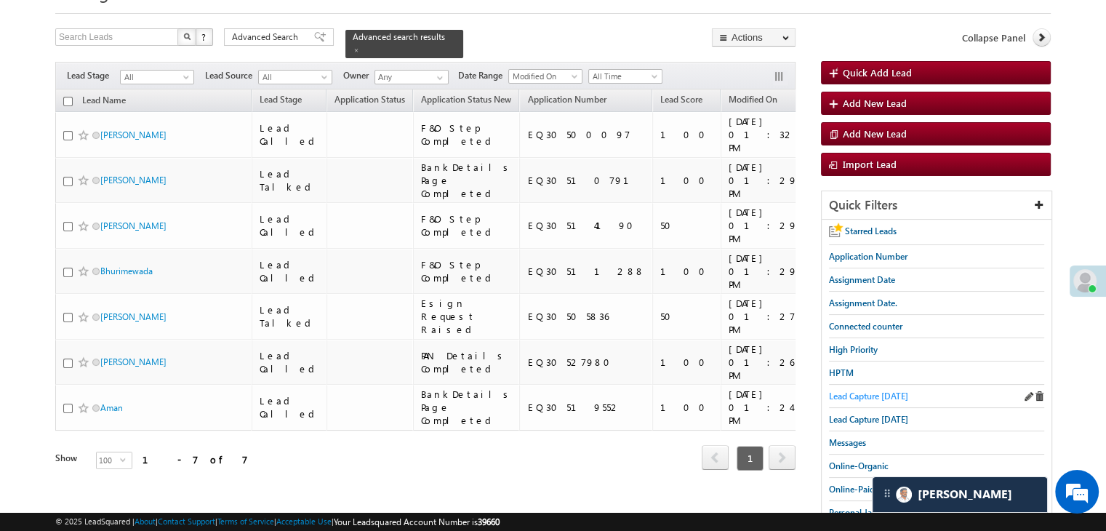
click at [861, 394] on span "Lead Capture [DATE]" at bounding box center [868, 395] width 79 height 11
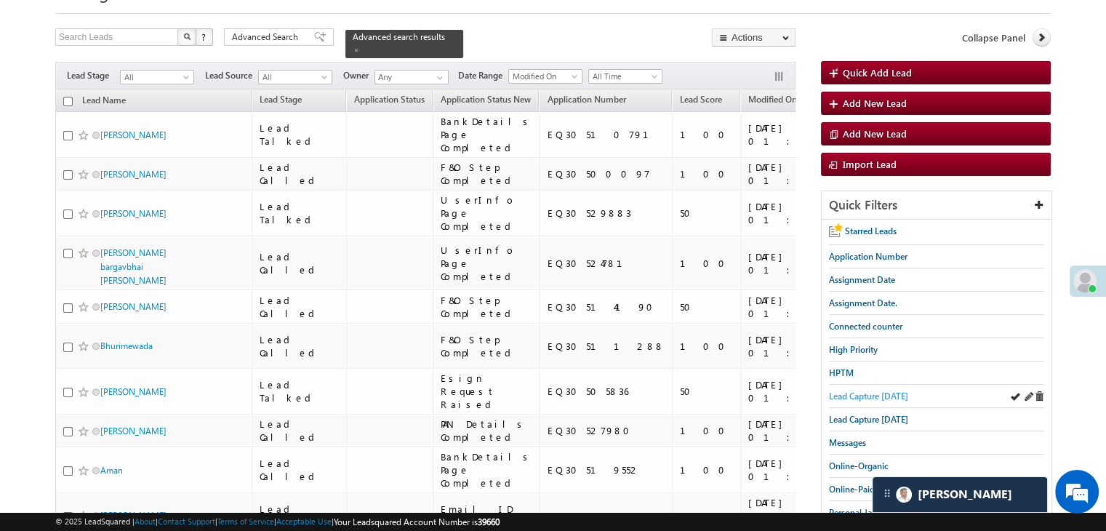
click at [850, 397] on span "Lead Capture [DATE]" at bounding box center [868, 395] width 79 height 11
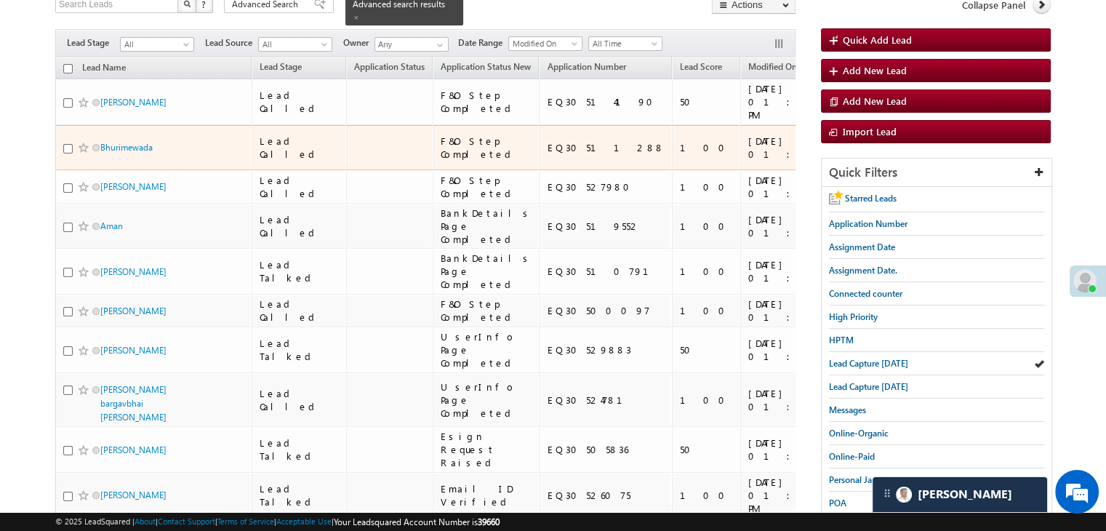
scroll to position [0, 0]
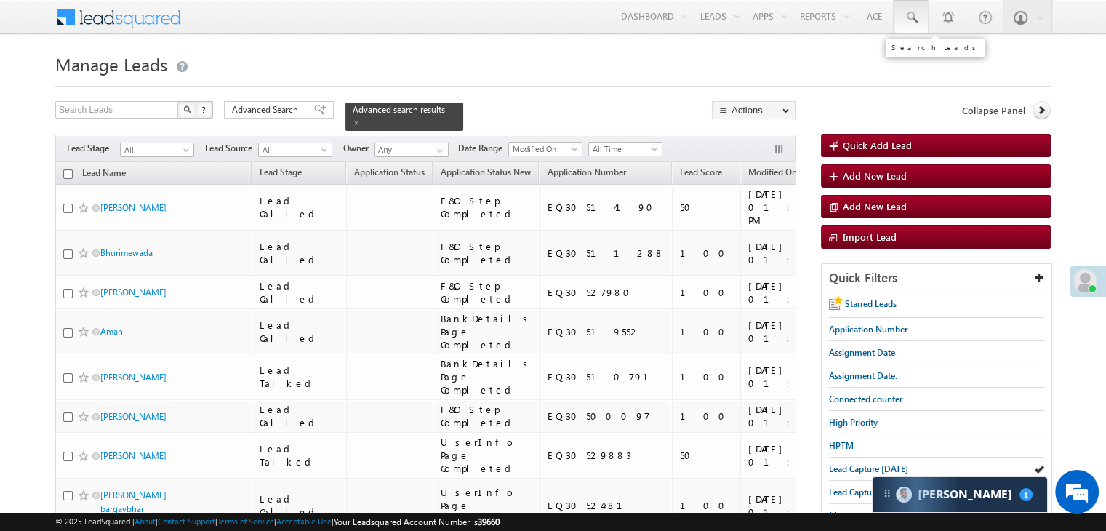
click at [910, 10] on span at bounding box center [911, 17] width 15 height 15
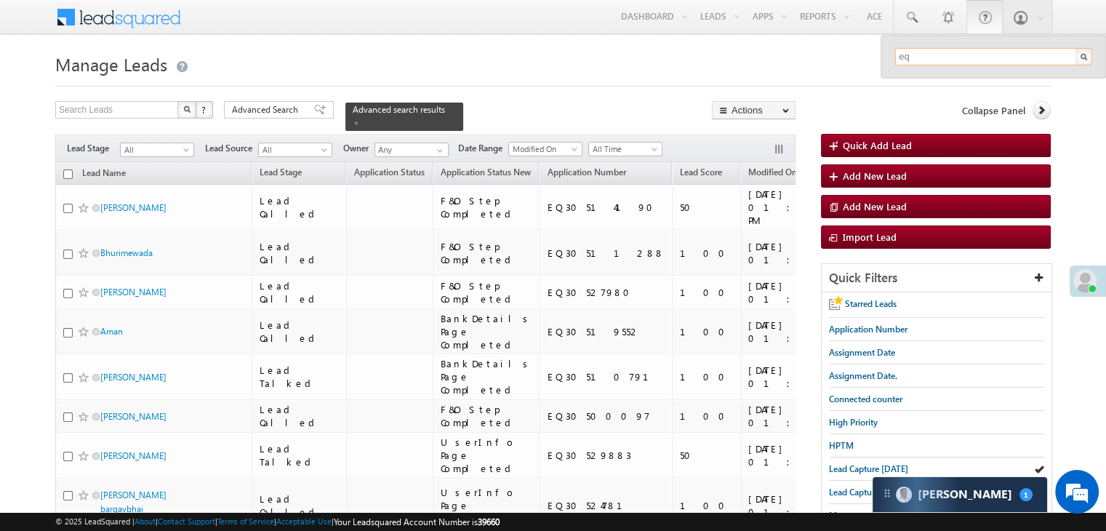
type input "e"
click at [574, 63] on h1 "Manage Leads" at bounding box center [552, 63] width 995 height 28
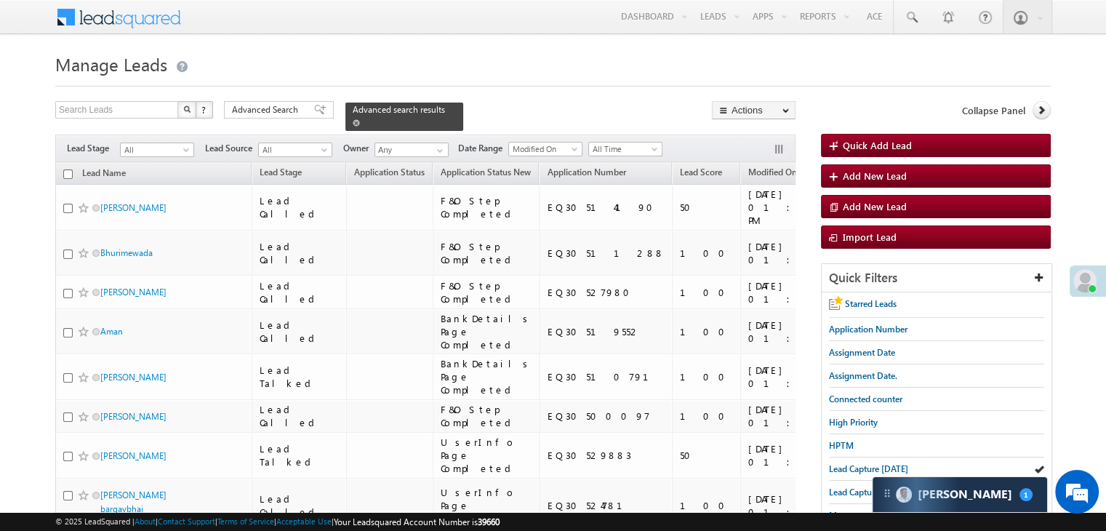
click at [360, 119] on span at bounding box center [356, 122] width 7 height 7
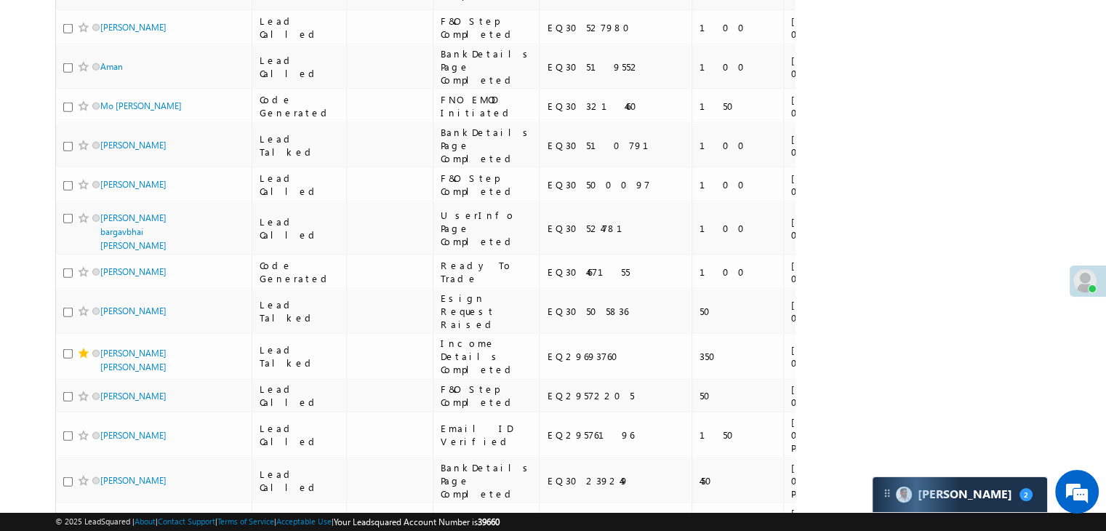
scroll to position [3708, 0]
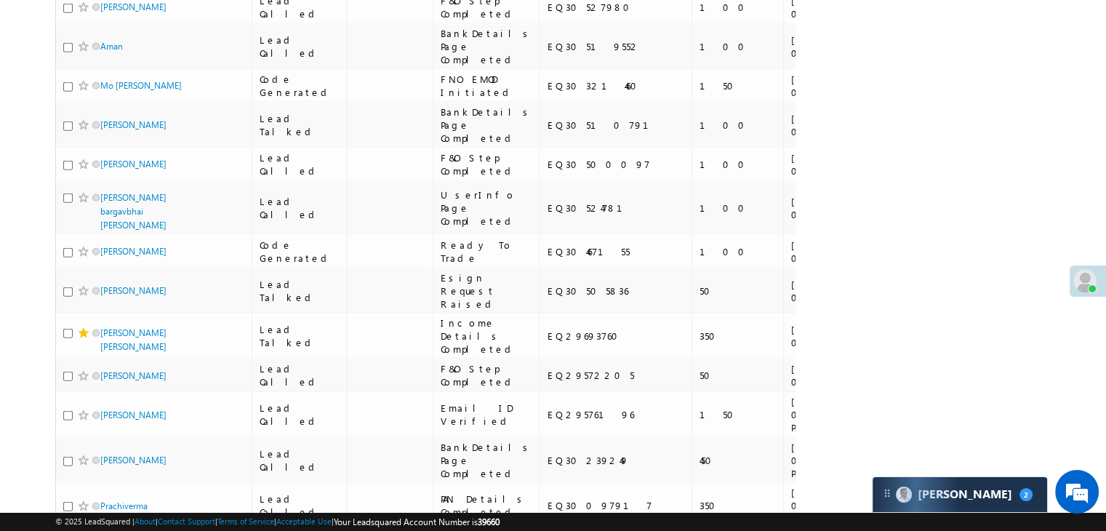
drag, startPoint x: 120, startPoint y: 309, endPoint x: 111, endPoint y: 354, distance: 46.1
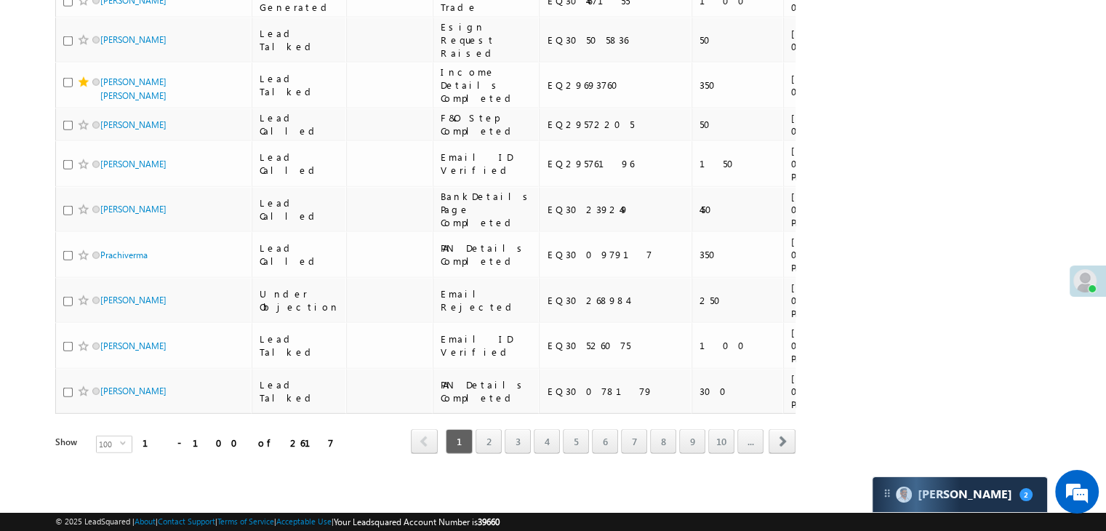
scroll to position [4508, 0]
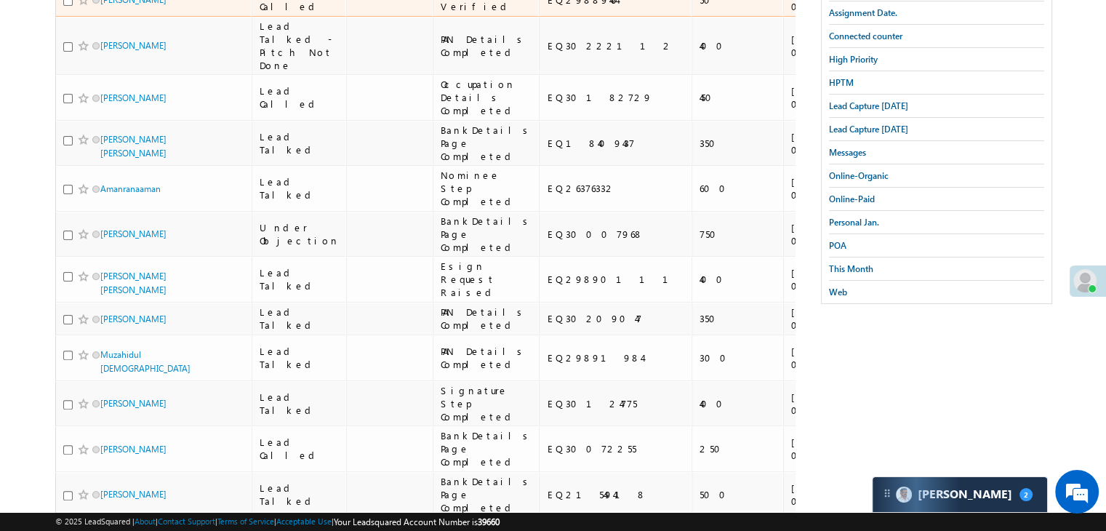
scroll to position [0, 0]
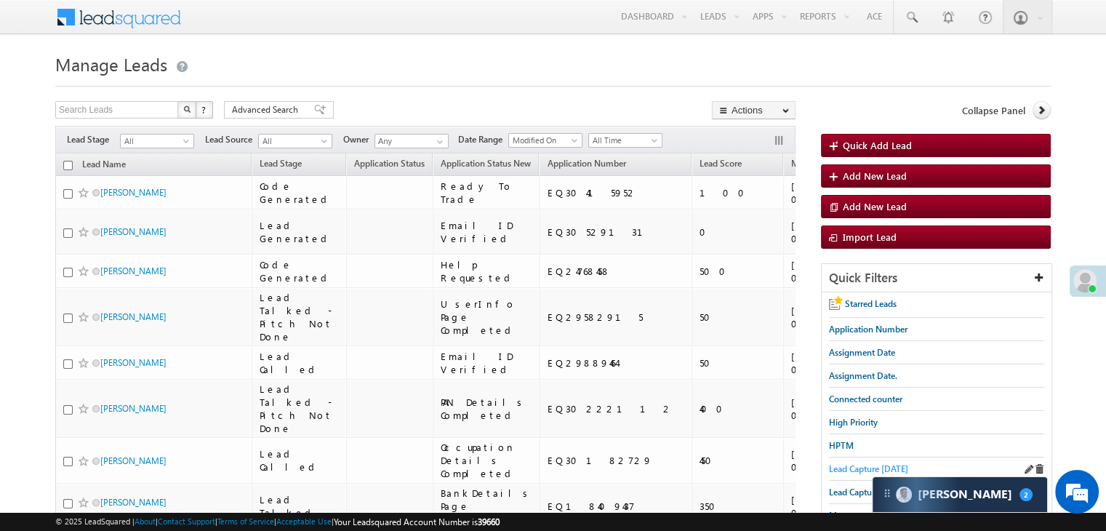
click at [859, 464] on span "Lead Capture [DATE]" at bounding box center [868, 468] width 79 height 11
